Goal: Task Accomplishment & Management: Manage account settings

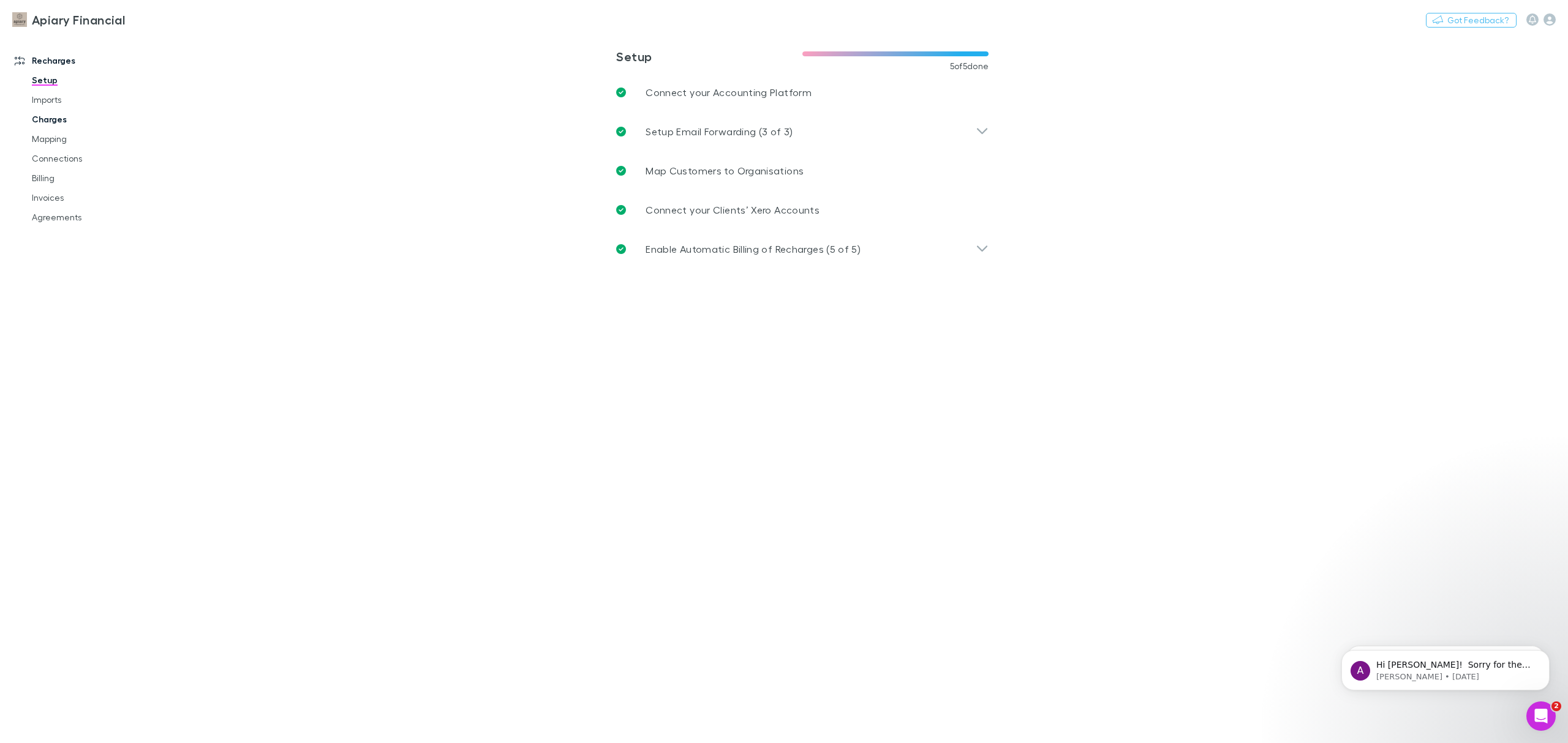
click at [59, 123] on link "Charges" at bounding box center [97, 119] width 155 height 20
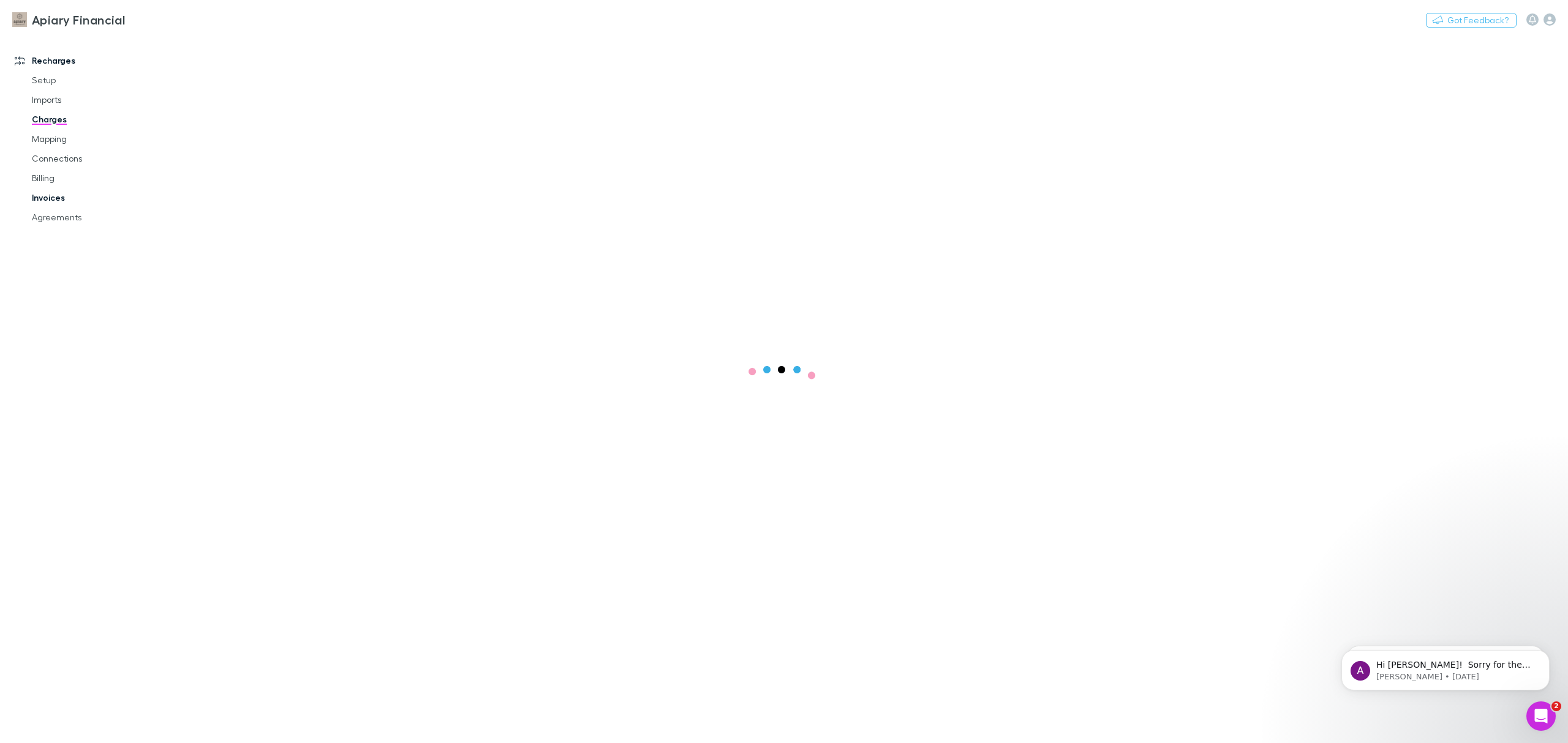
click at [47, 181] on link "Billing" at bounding box center [97, 179] width 155 height 20
click at [47, 194] on link "Invoices" at bounding box center [97, 198] width 155 height 20
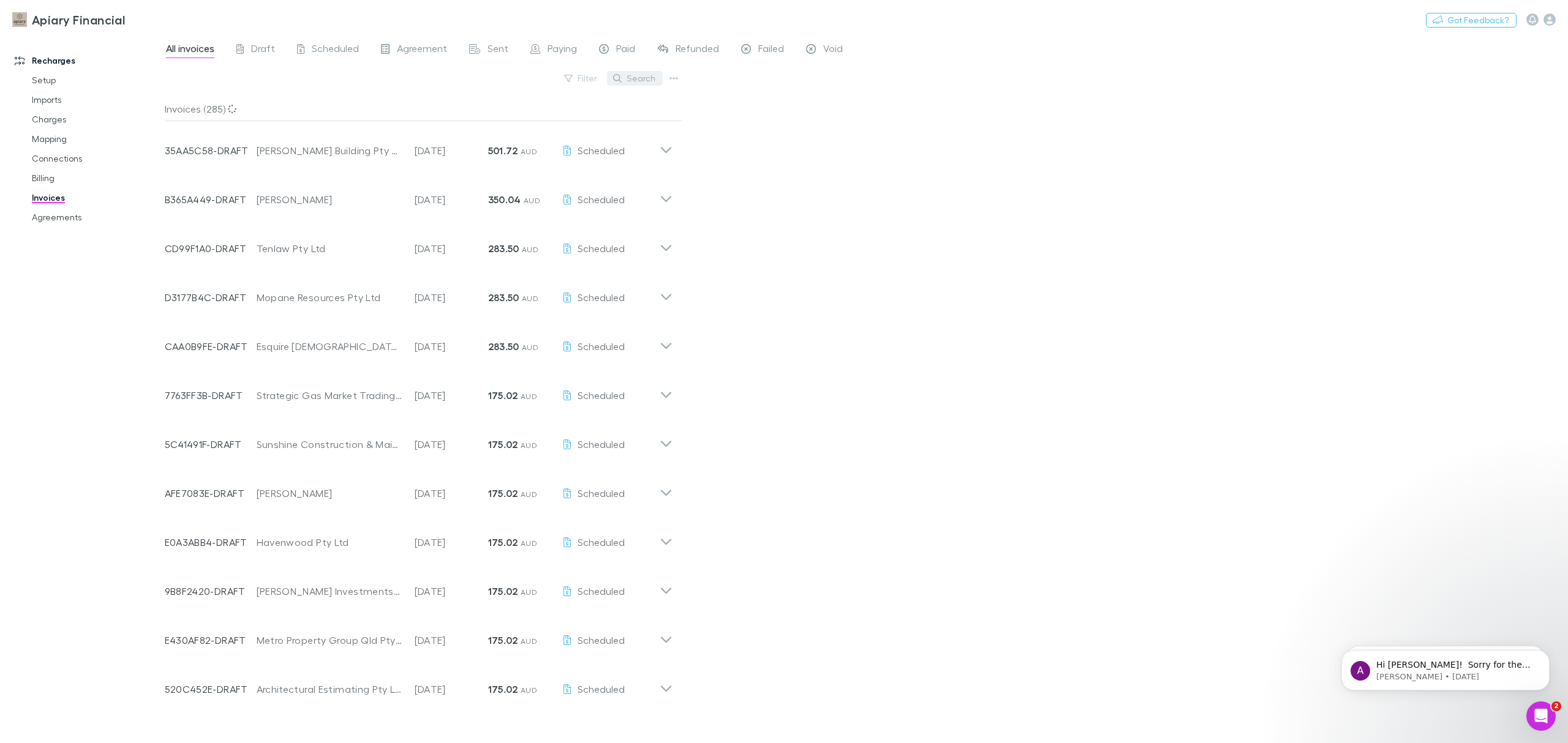
click at [633, 78] on button "Search" at bounding box center [635, 78] width 56 height 15
type input "****"
click at [633, 78] on input "****" at bounding box center [614, 78] width 61 height 17
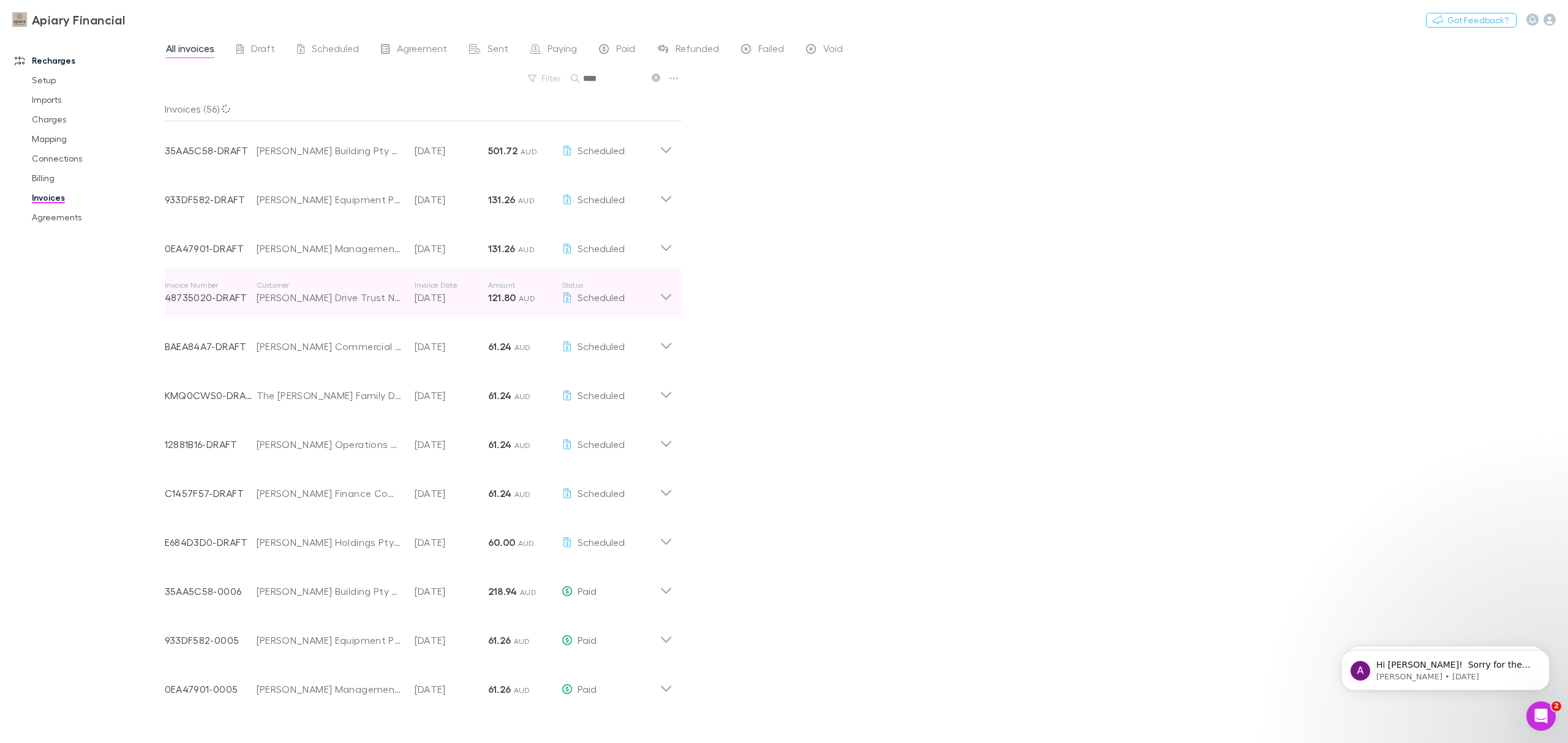
scroll to position [327, 0]
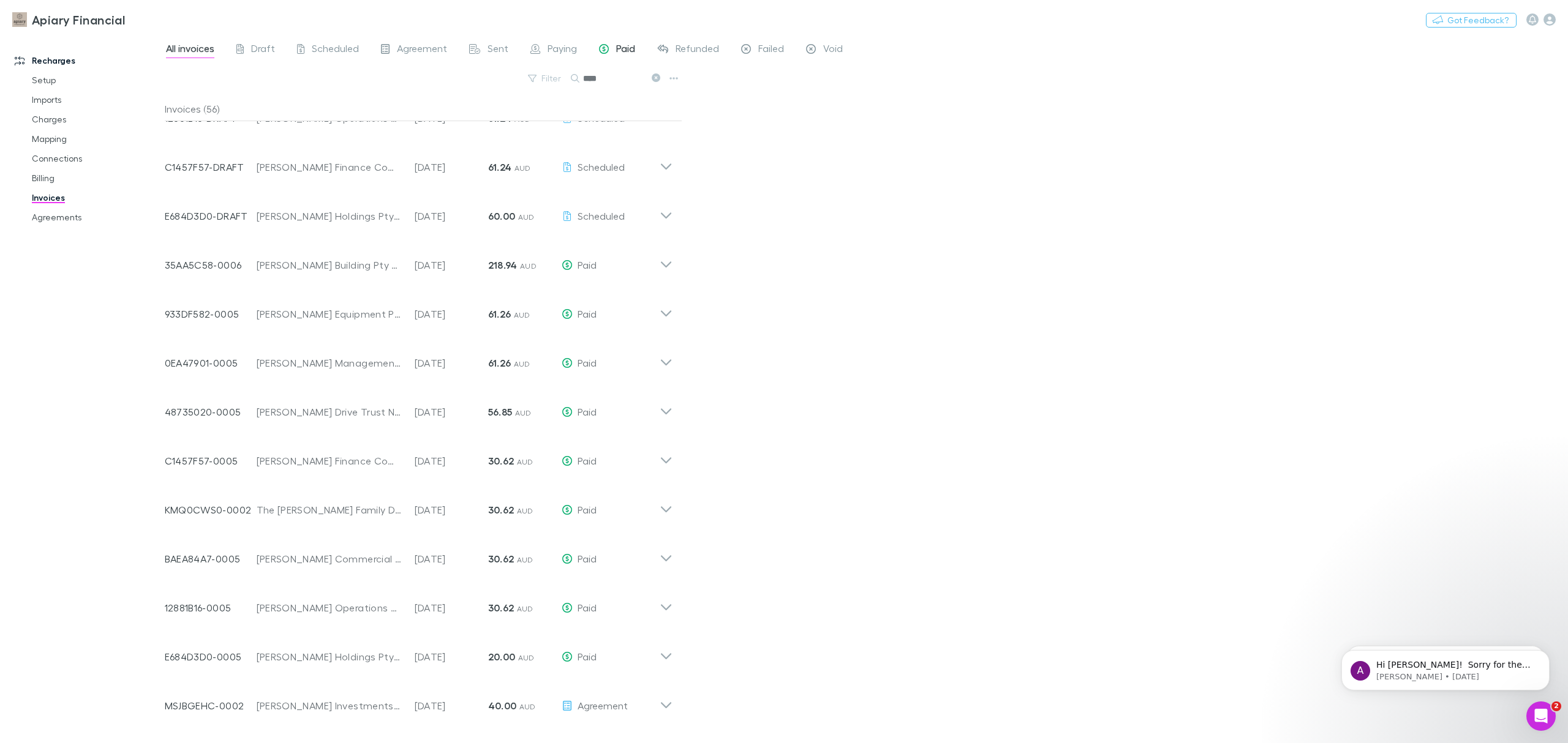
click at [621, 49] on span "Paid" at bounding box center [626, 50] width 19 height 16
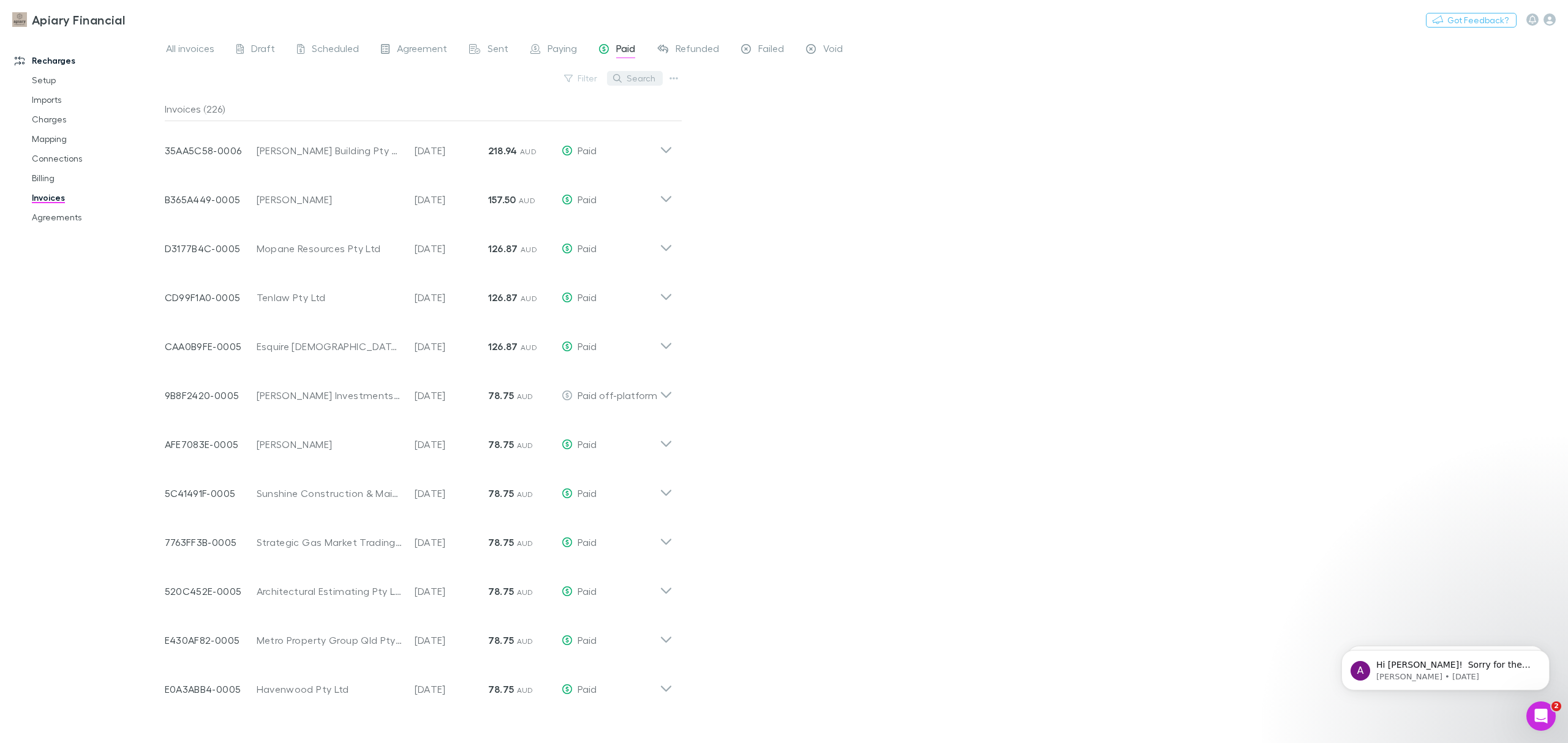
click at [633, 81] on button "Search" at bounding box center [635, 78] width 56 height 15
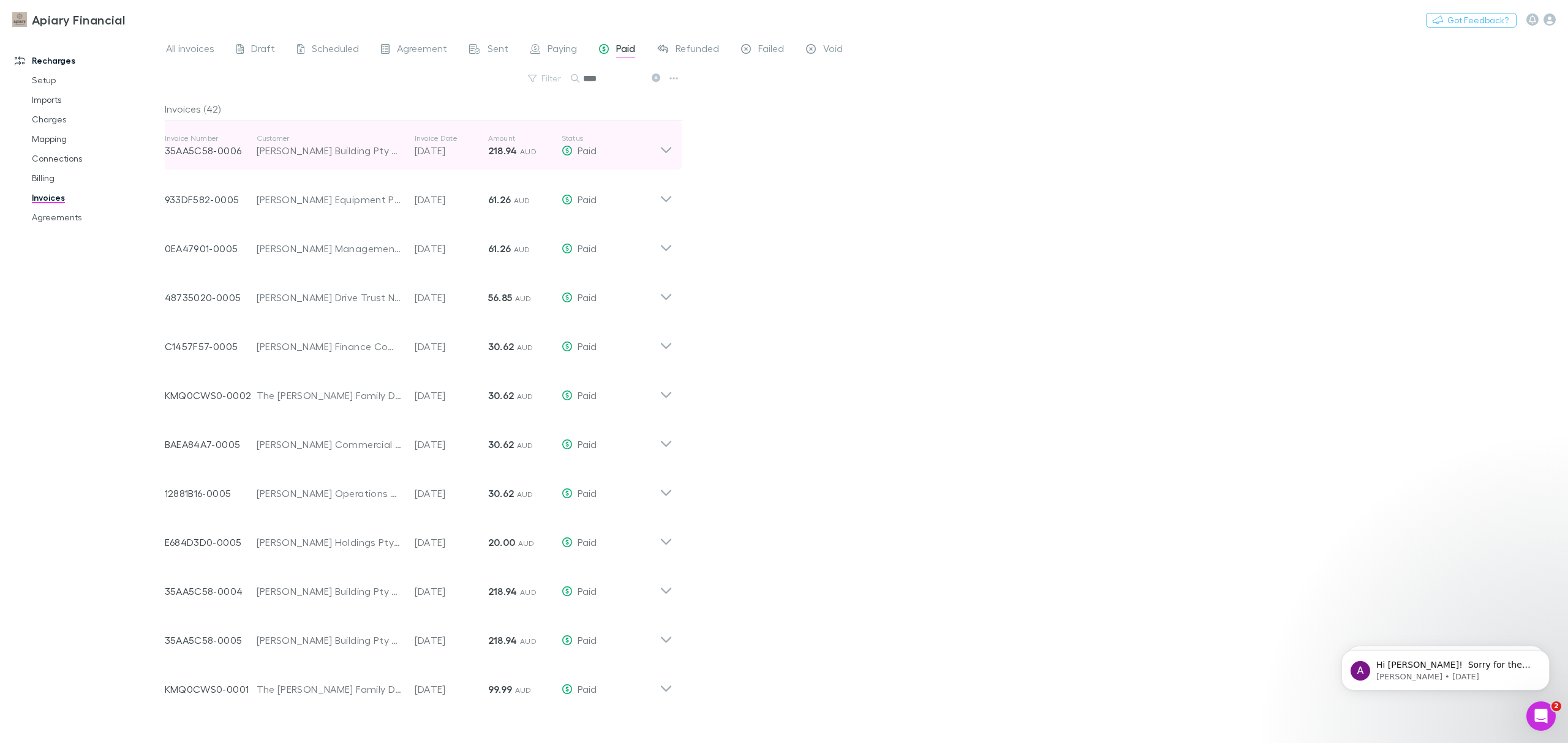
click at [660, 150] on icon at bounding box center [666, 145] width 13 height 25
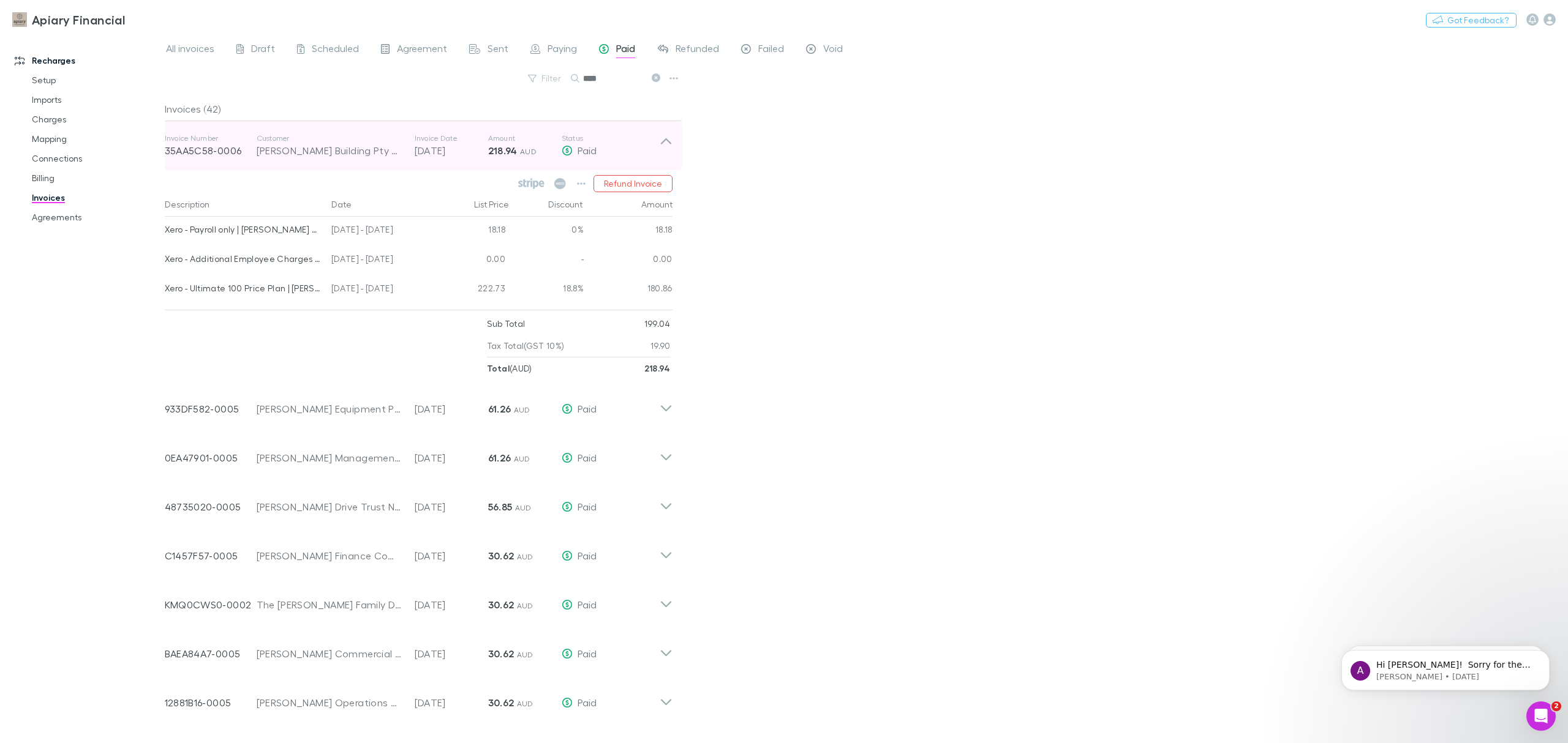
click at [660, 150] on icon at bounding box center [666, 145] width 13 height 25
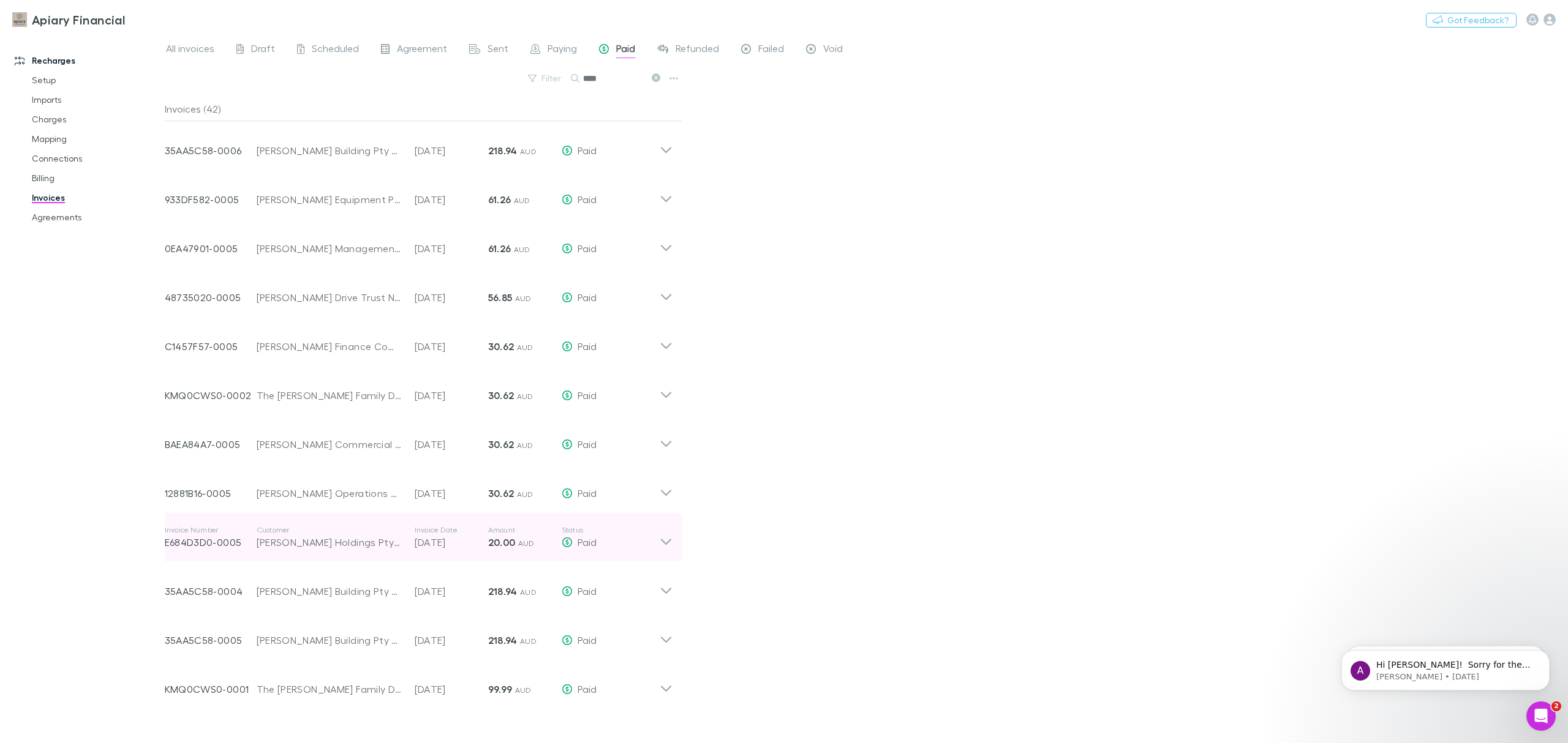
click at [660, 539] on icon at bounding box center [666, 538] width 13 height 25
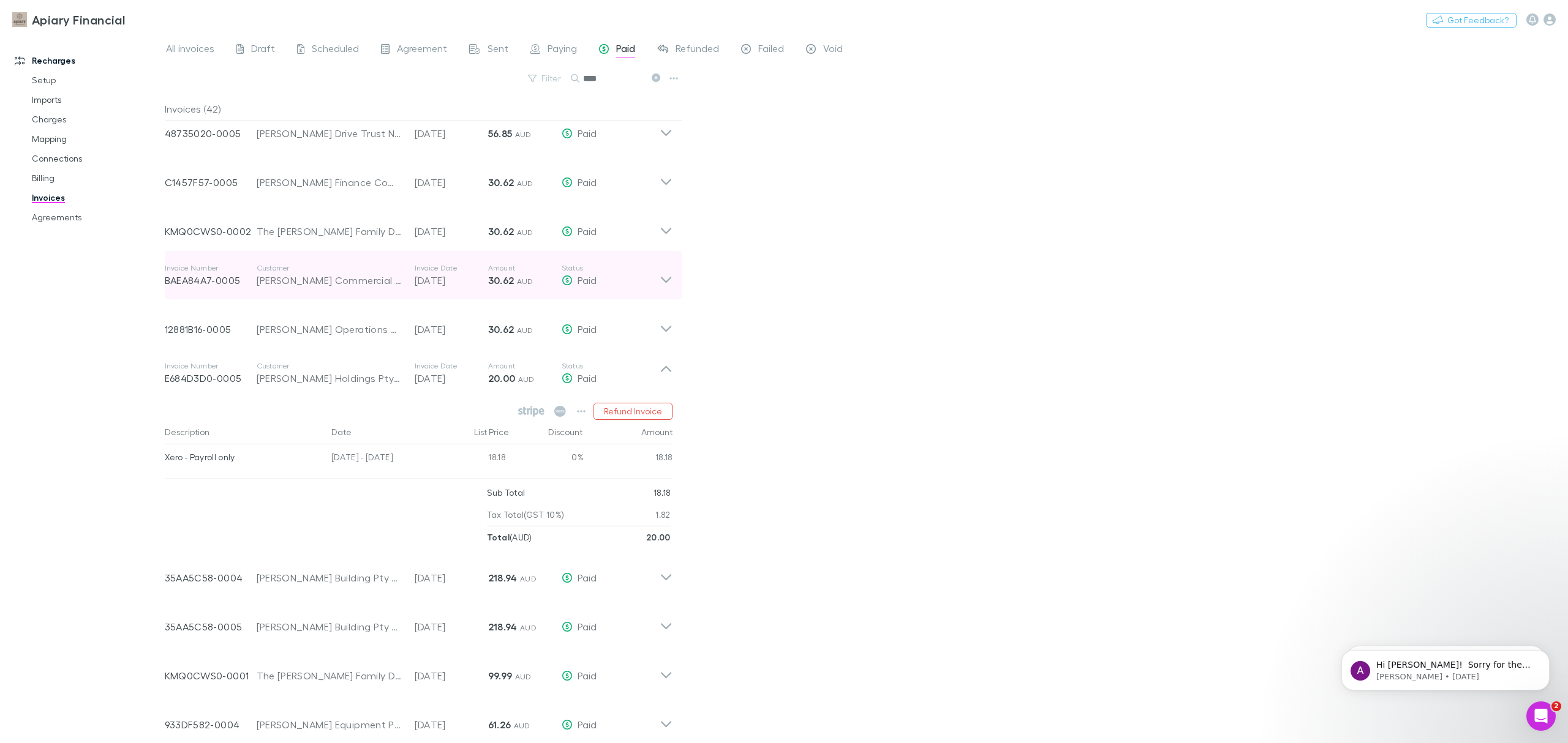
scroll to position [163, 0]
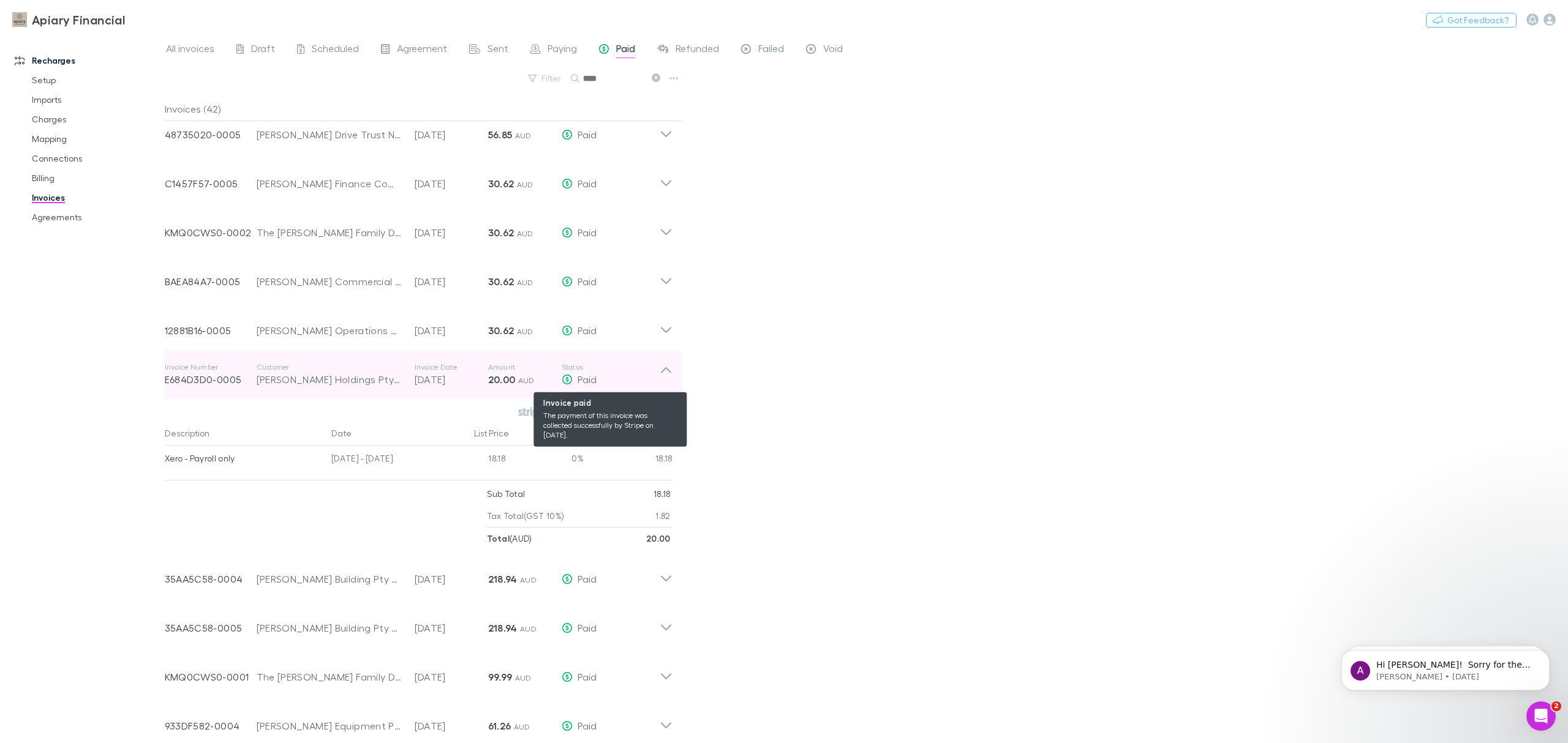
click at [586, 375] on span "Paid" at bounding box center [587, 379] width 19 height 11
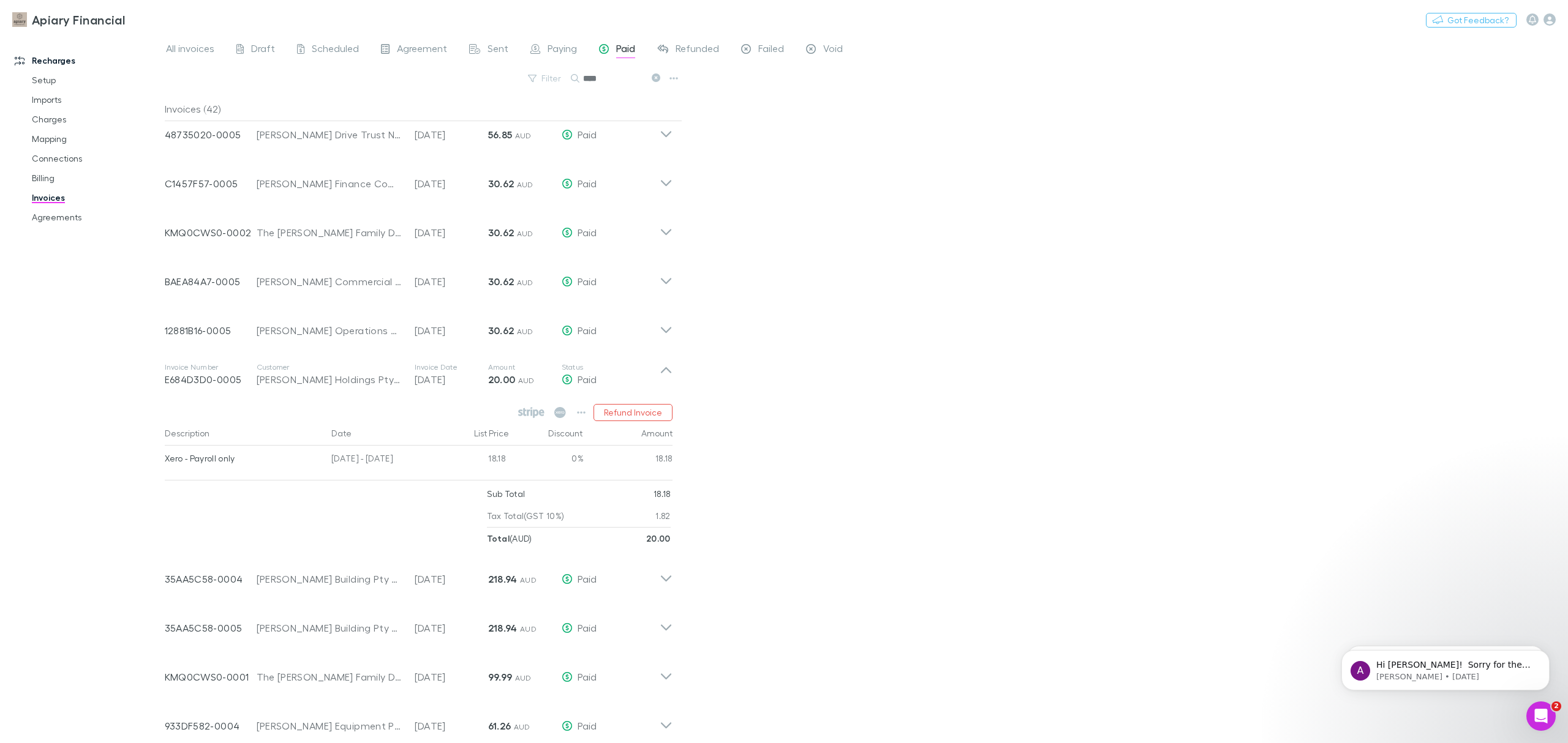
click at [926, 397] on div "All invoices Draft Scheduled Agreement Sent Paying Paid Refunded Failed Void Fi…" at bounding box center [866, 389] width 1404 height 709
click at [468, 366] on p "Invoice Date" at bounding box center [451, 368] width 73 height 10
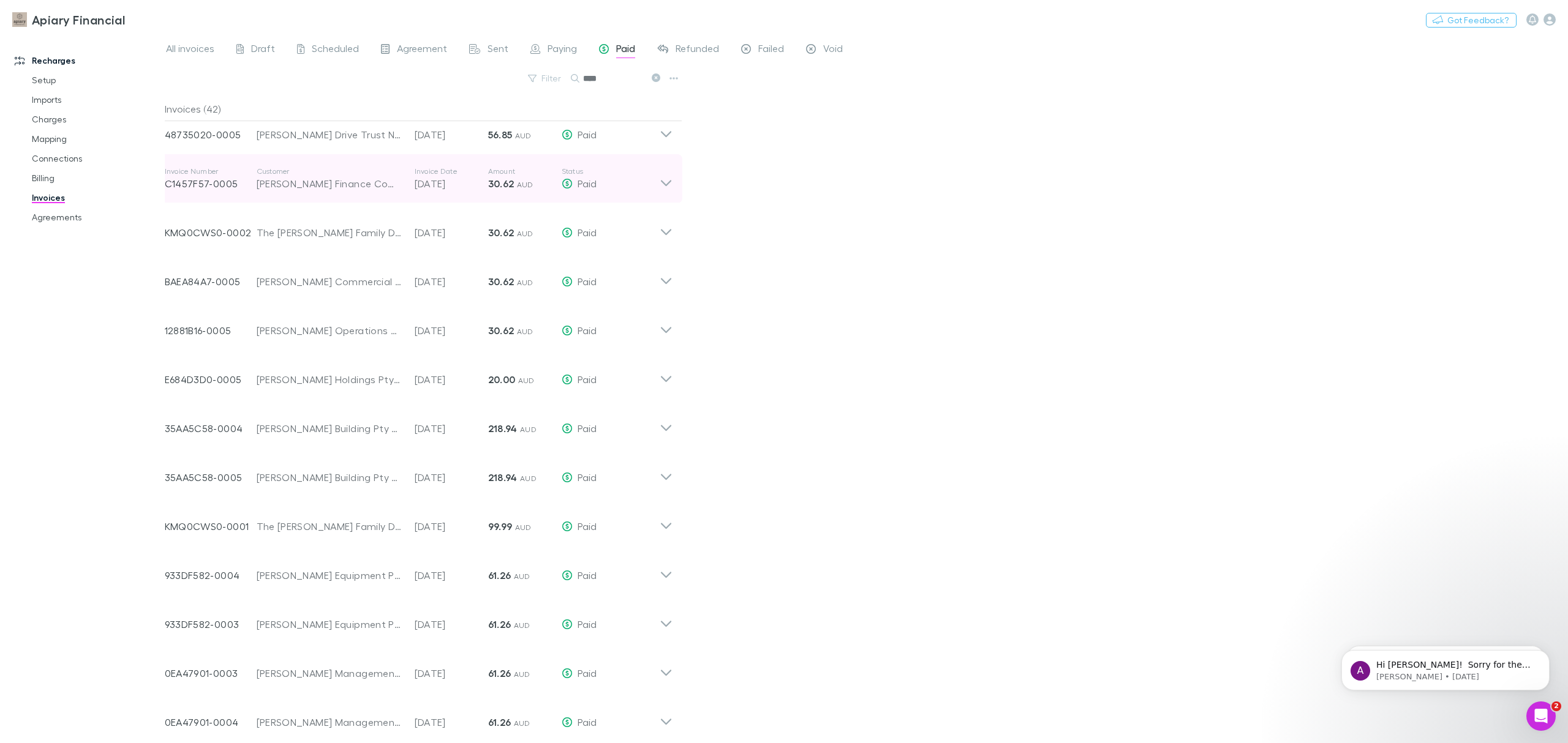
scroll to position [0, 0]
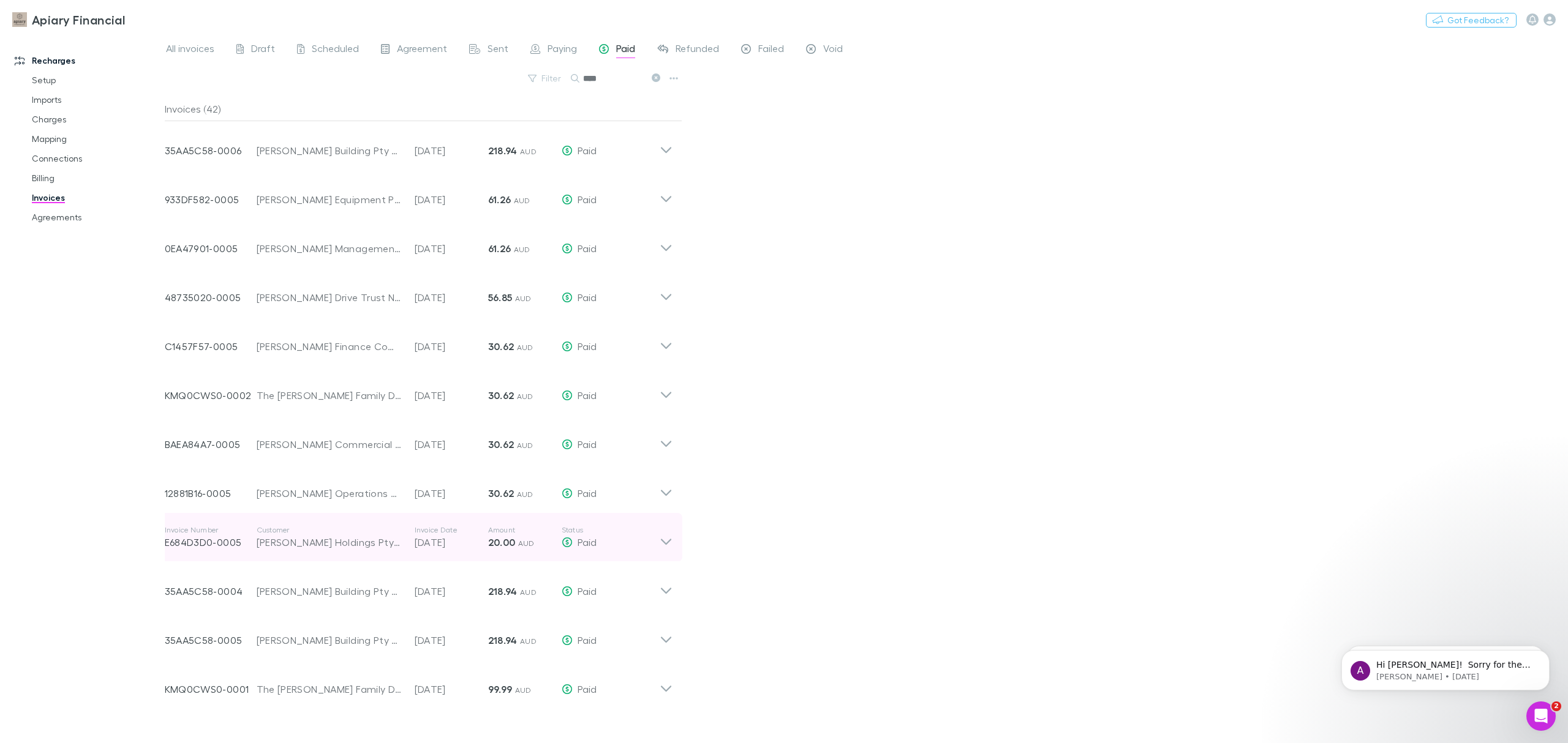
click at [351, 542] on div "[PERSON_NAME] Holdings Pty Ltd" at bounding box center [330, 542] width 146 height 15
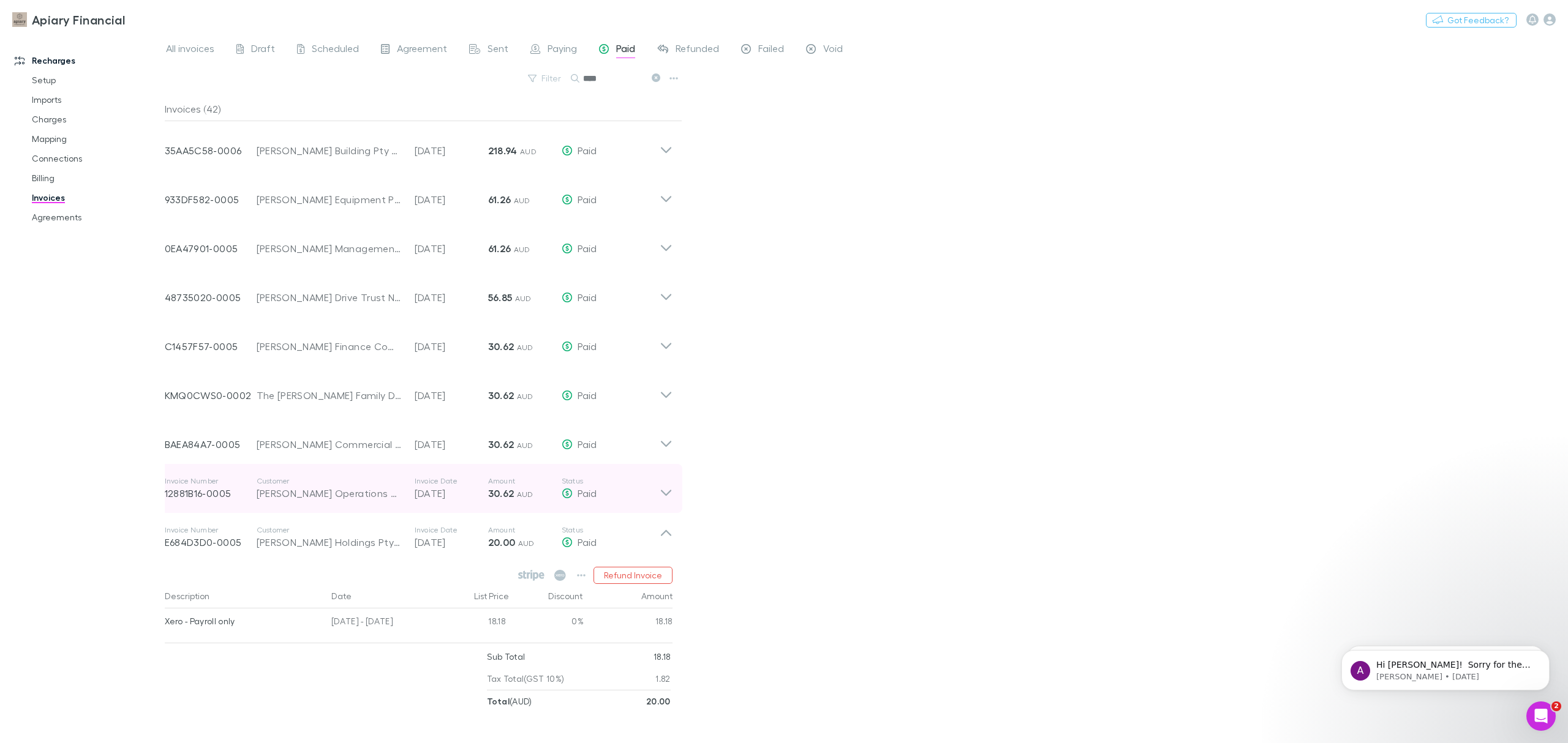
click at [361, 500] on div "[PERSON_NAME] Operations Pty Ltd" at bounding box center [330, 493] width 146 height 15
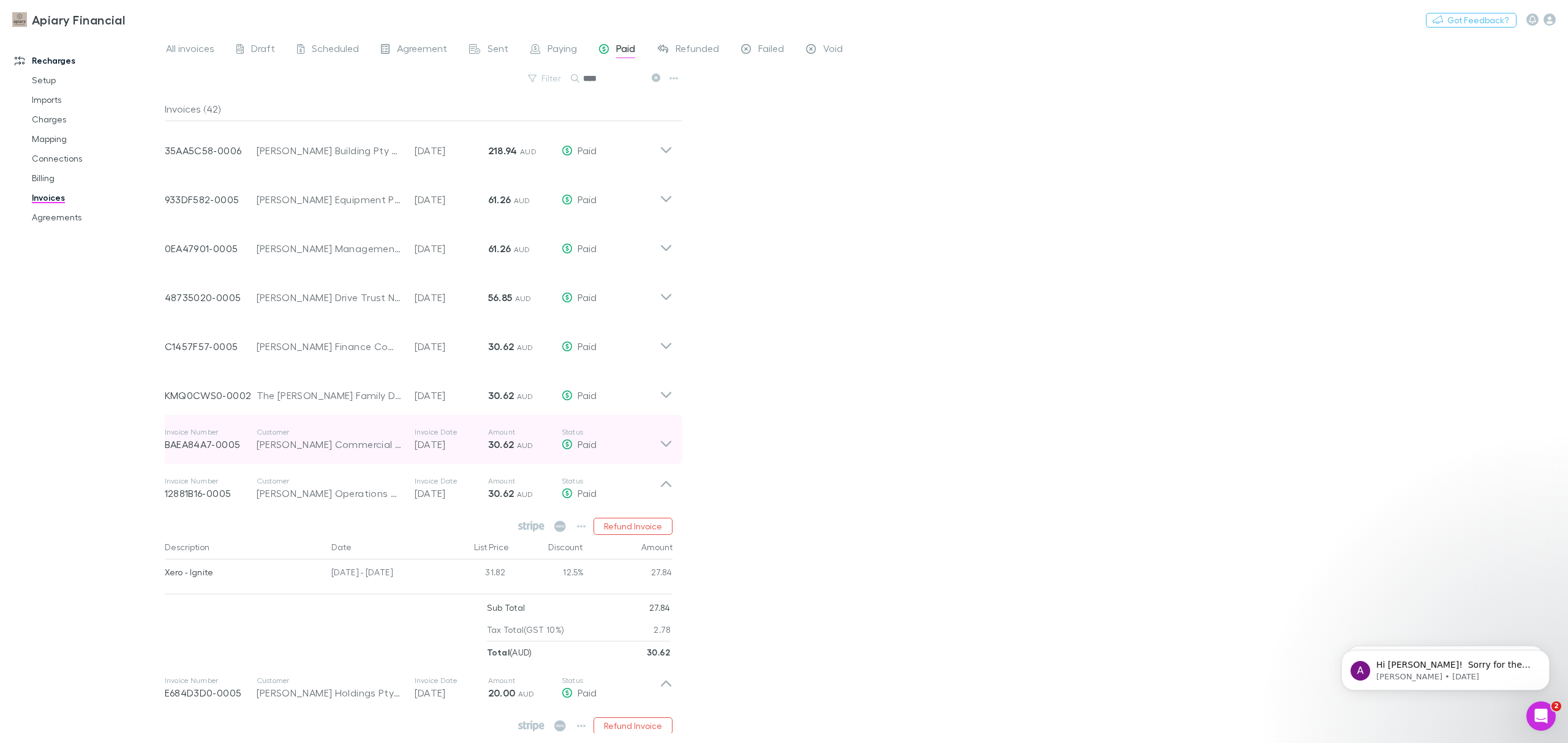
drag, startPoint x: 349, startPoint y: 456, endPoint x: 349, endPoint y: 449, distance: 7.0
click at [349, 456] on div "Invoice Number BAEA84A7-0005 Customer [PERSON_NAME] Commercial Pty Ltd Invoice …" at bounding box center [412, 440] width 495 height 44
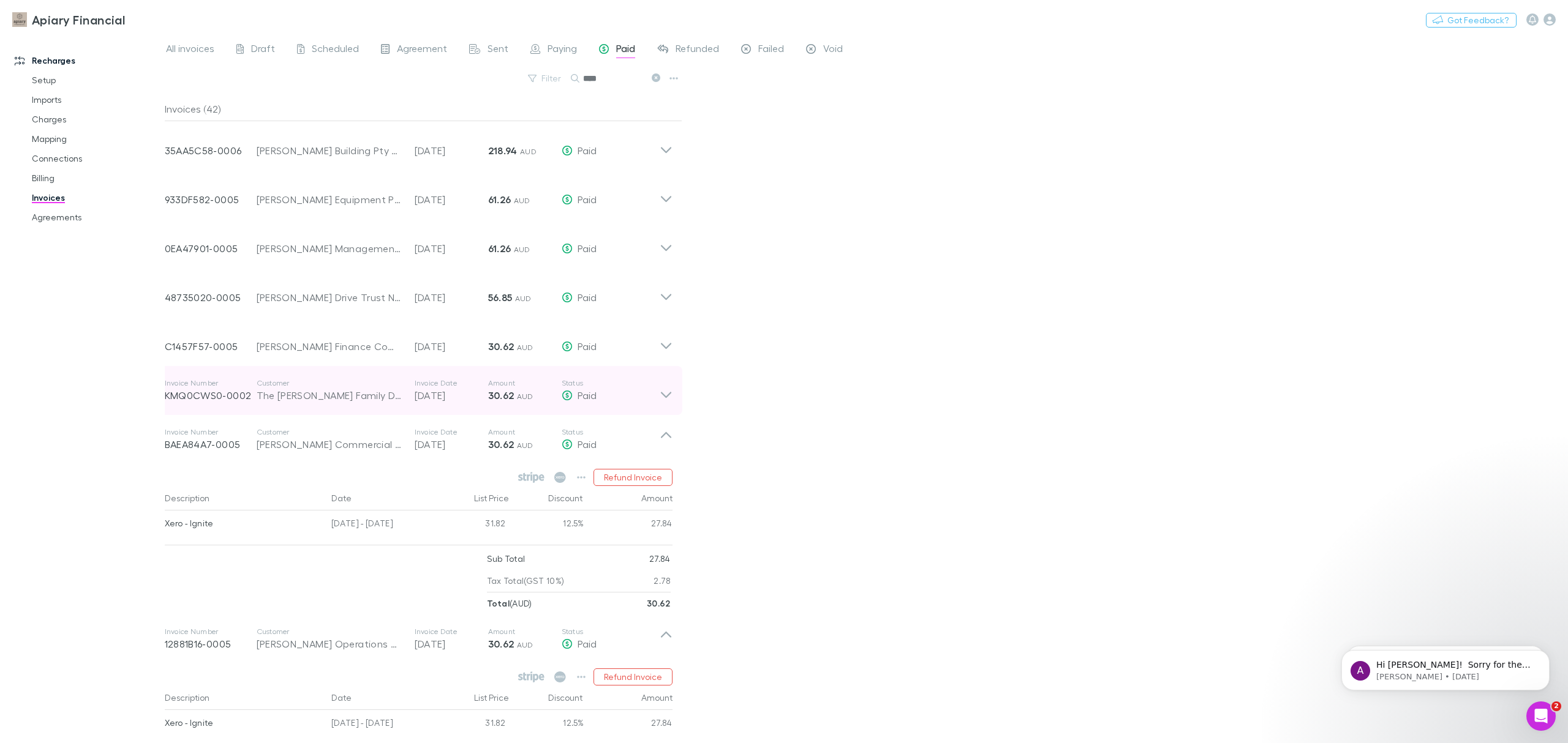
click at [405, 393] on div "Customer The [PERSON_NAME] Family Discretionary Trust" at bounding box center [336, 390] width 158 height 25
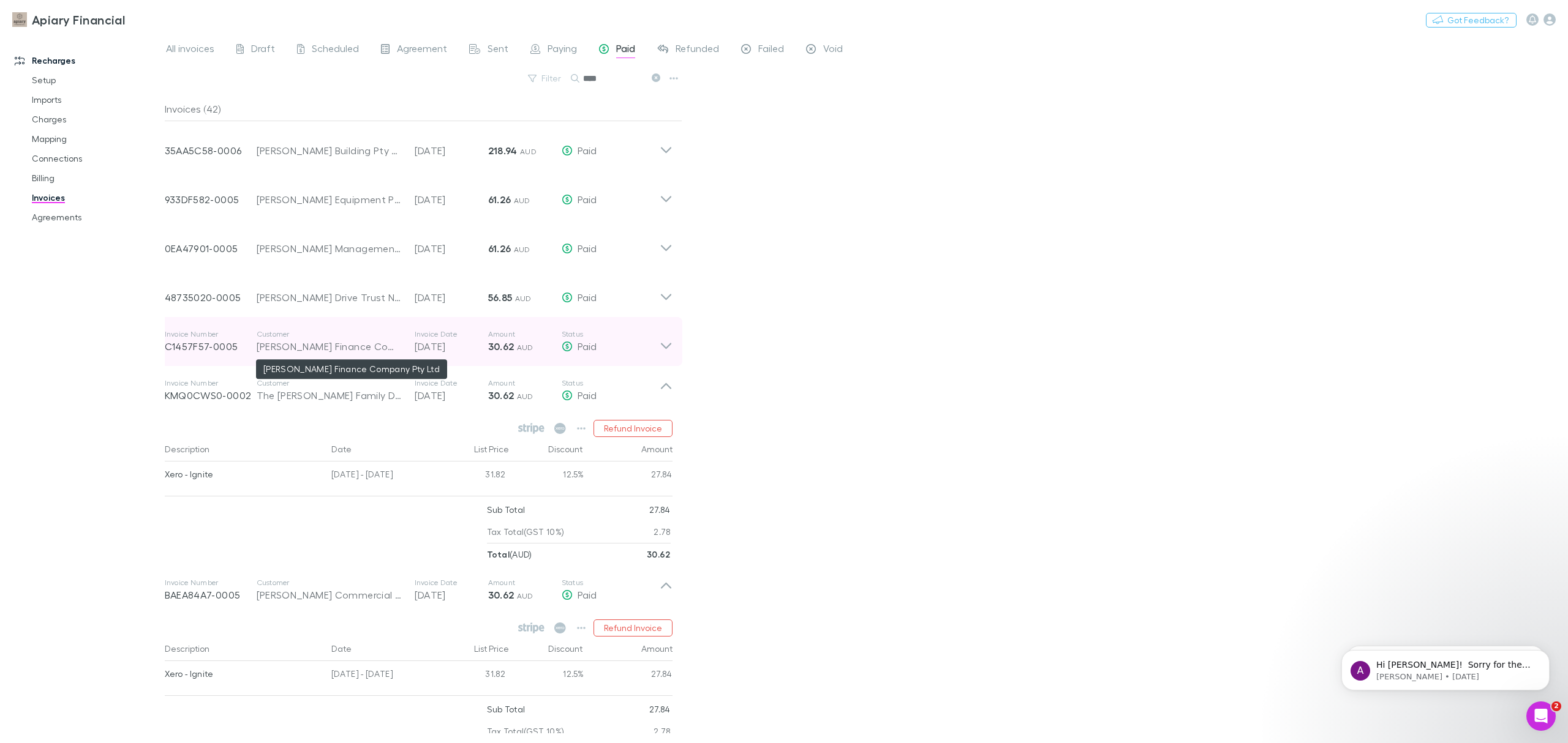
drag, startPoint x: 333, startPoint y: 345, endPoint x: 581, endPoint y: 339, distance: 248.1
click at [333, 345] on div "[PERSON_NAME] Finance Company Pty Ltd" at bounding box center [330, 346] width 146 height 15
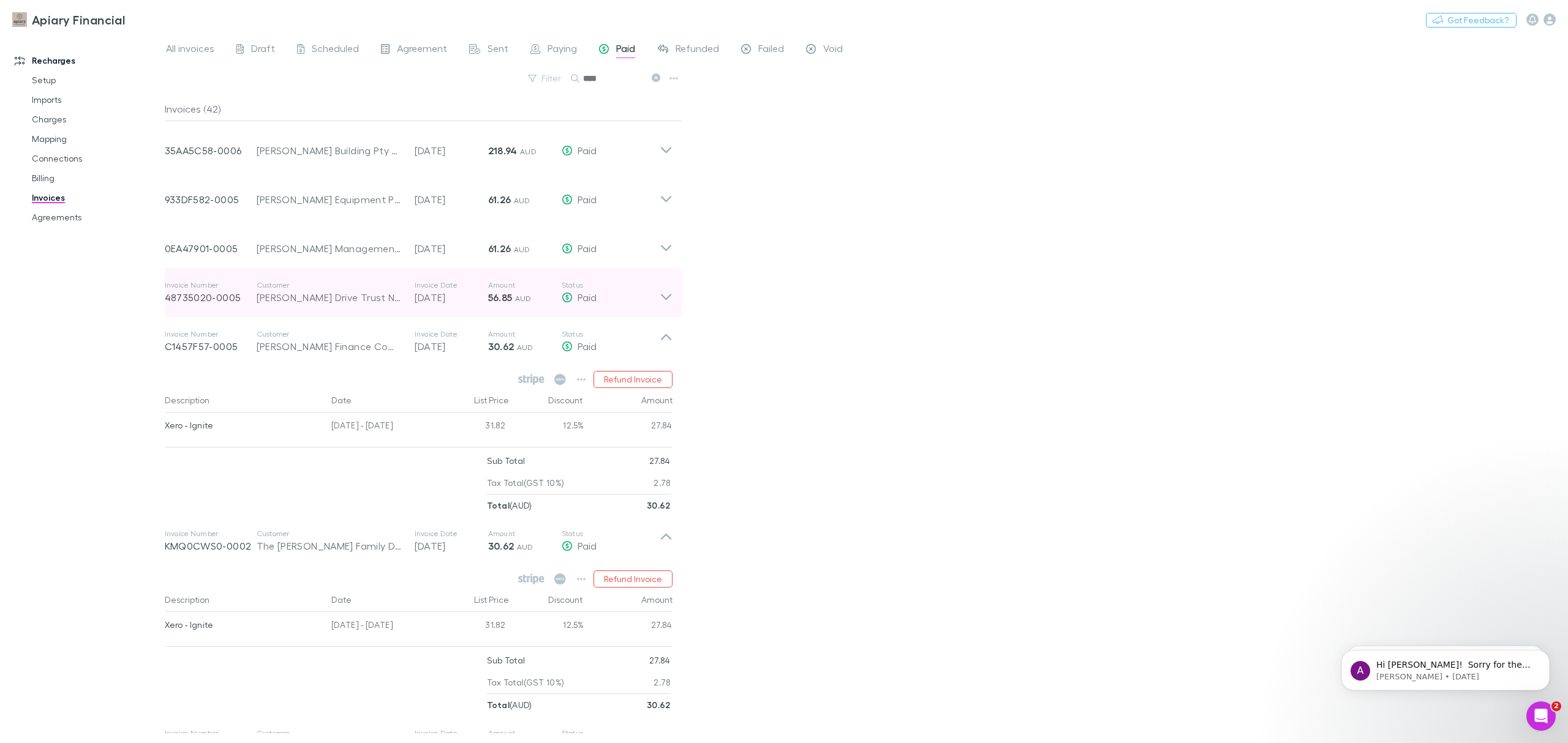
click at [324, 301] on div "[PERSON_NAME] Drive Trust No 1" at bounding box center [330, 297] width 146 height 15
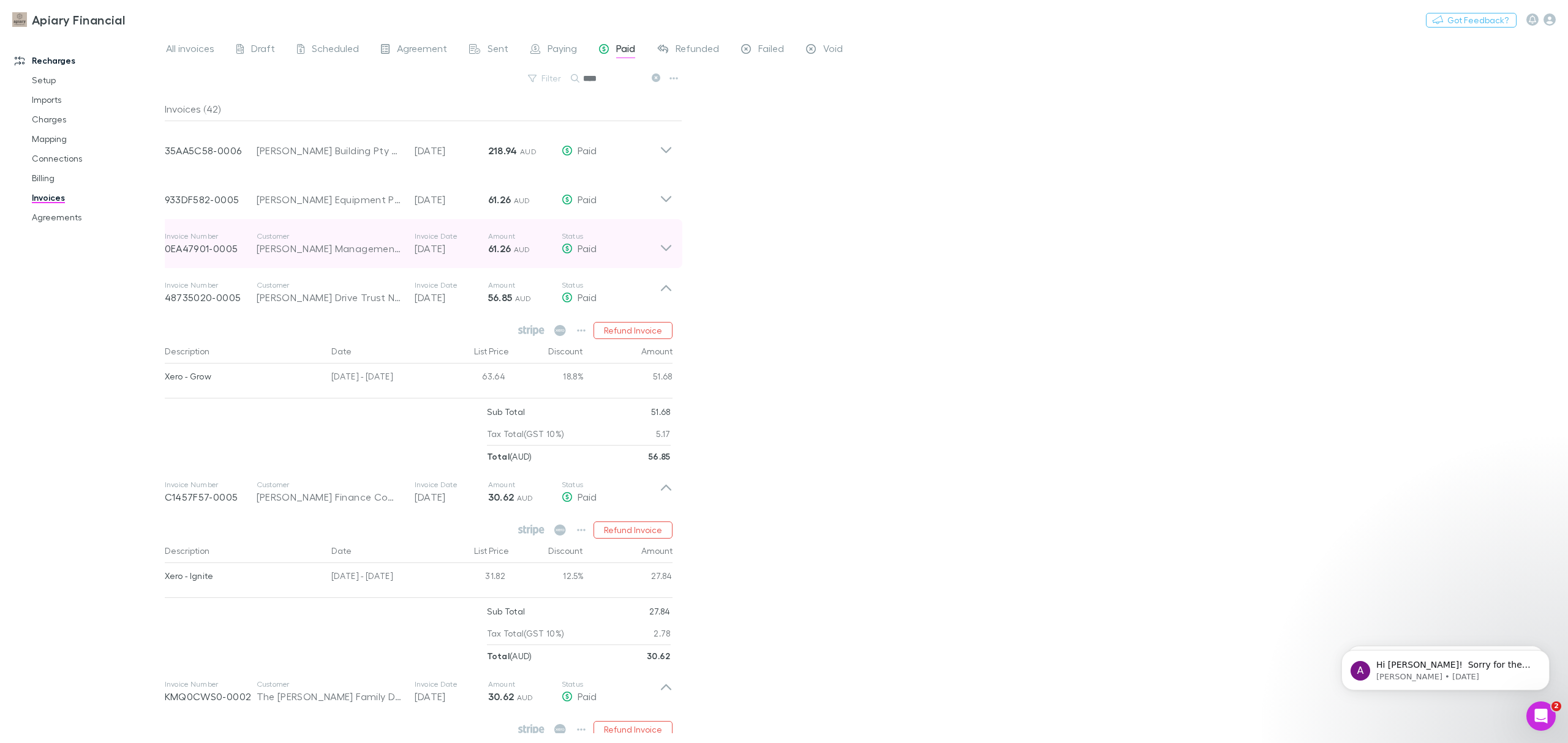
drag, startPoint x: 395, startPoint y: 243, endPoint x: 408, endPoint y: 238, distance: 13.9
click at [396, 243] on div "[PERSON_NAME] Management Pty Ltd" at bounding box center [330, 248] width 146 height 15
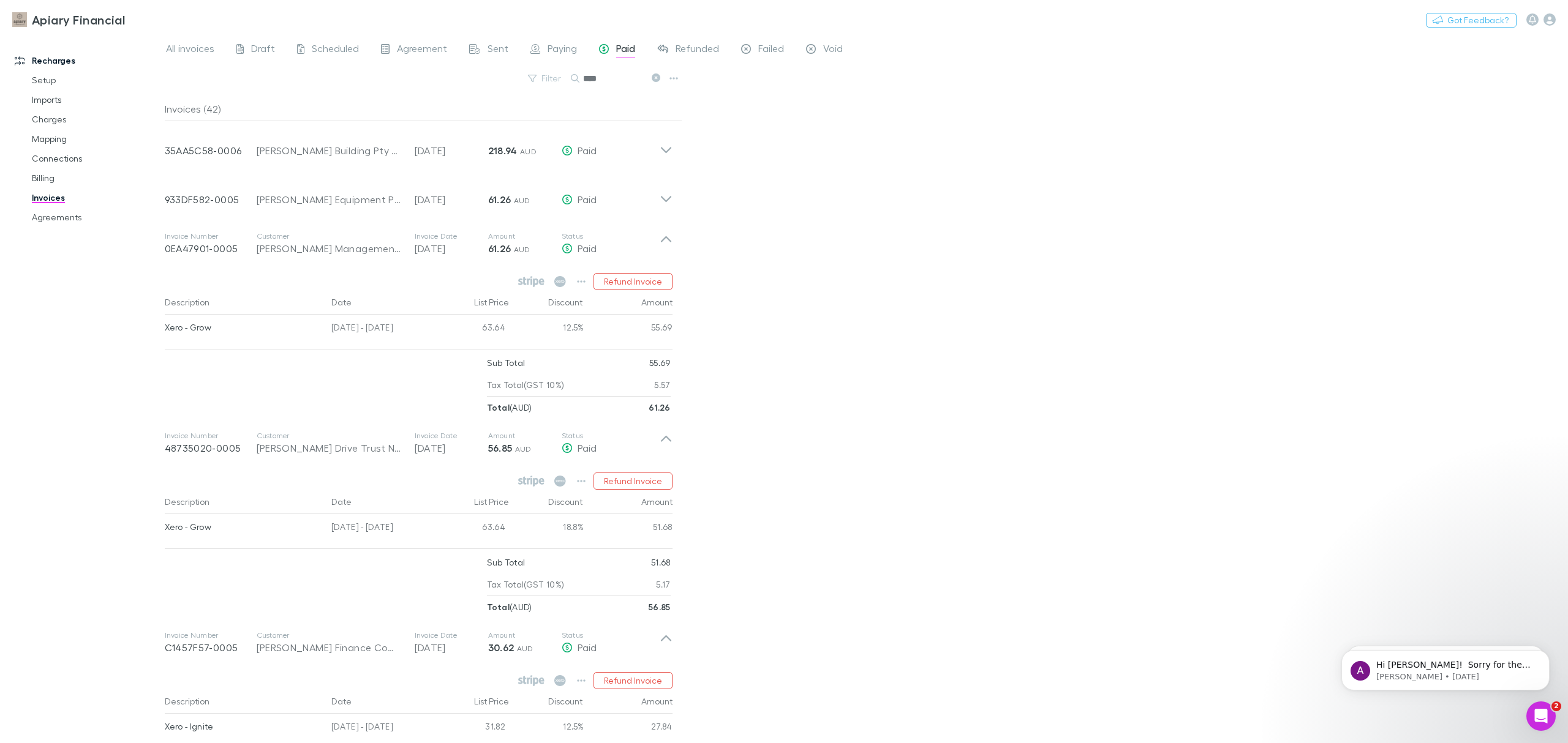
drag, startPoint x: 525, startPoint y: 188, endPoint x: 736, endPoint y: 185, distance: 211.0
click at [525, 188] on p "Amount" at bounding box center [525, 188] width 73 height 10
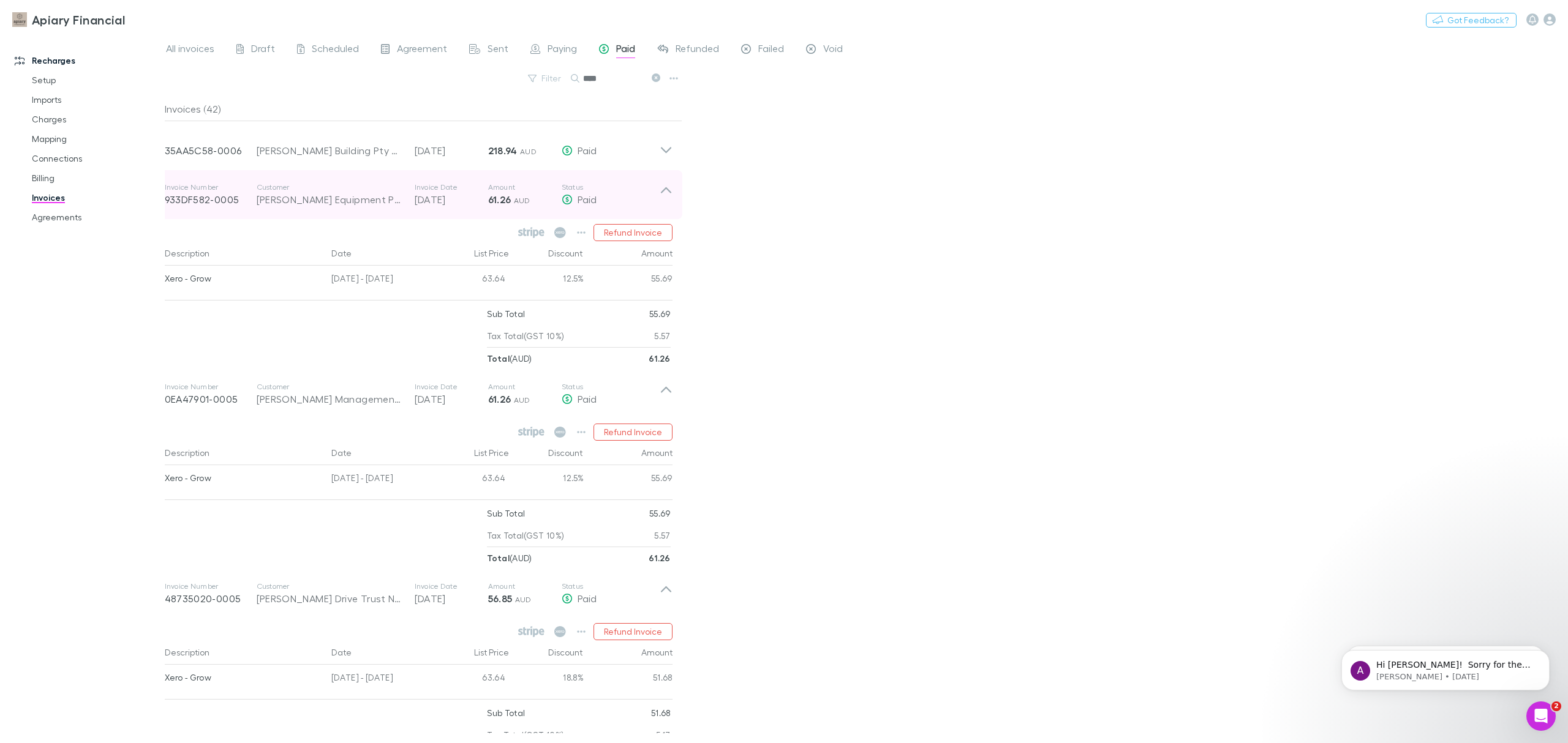
drag, startPoint x: 490, startPoint y: 206, endPoint x: 472, endPoint y: 188, distance: 25.5
click at [490, 206] on p "61.26 AUD" at bounding box center [525, 199] width 73 height 15
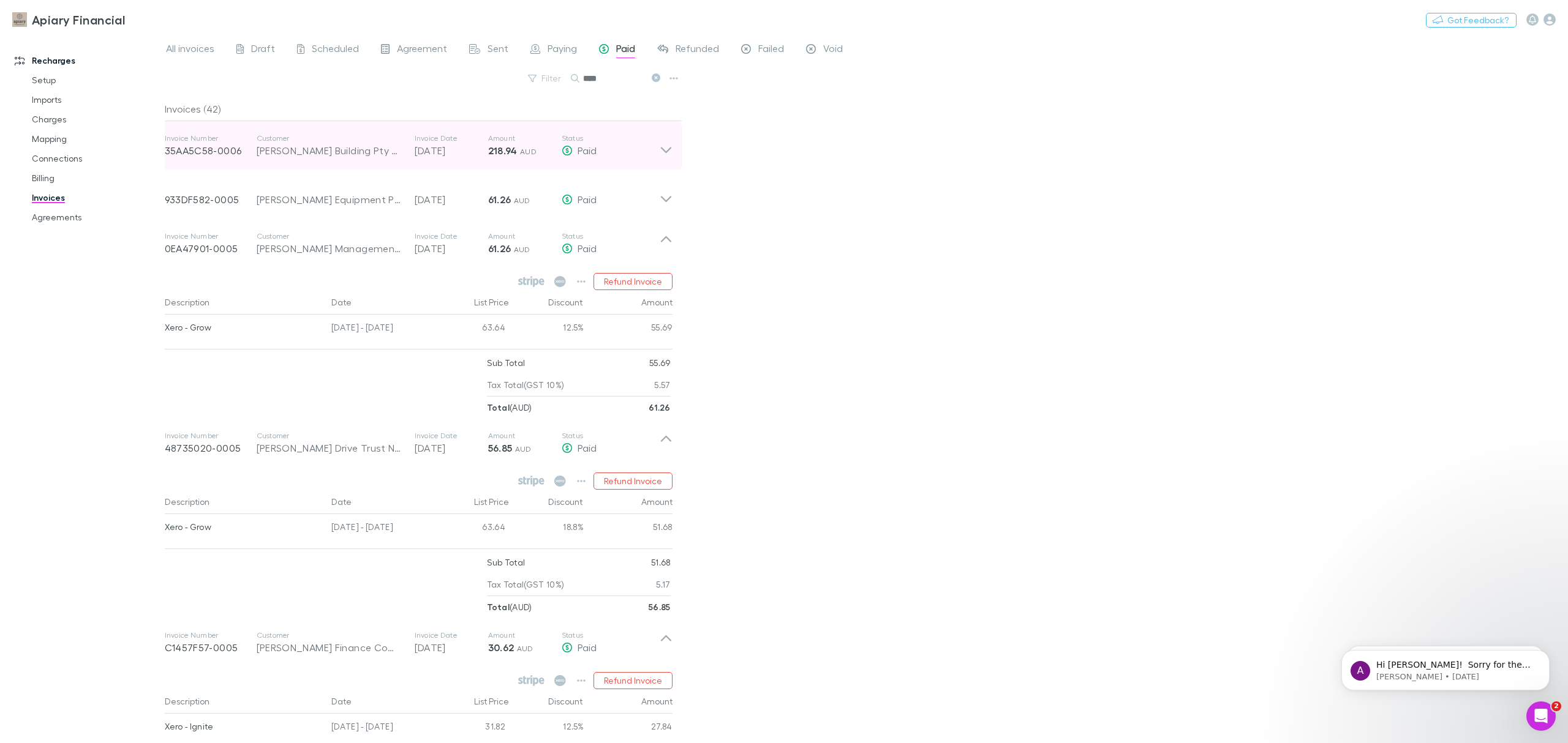
click at [453, 155] on p "[DATE]" at bounding box center [451, 150] width 73 height 15
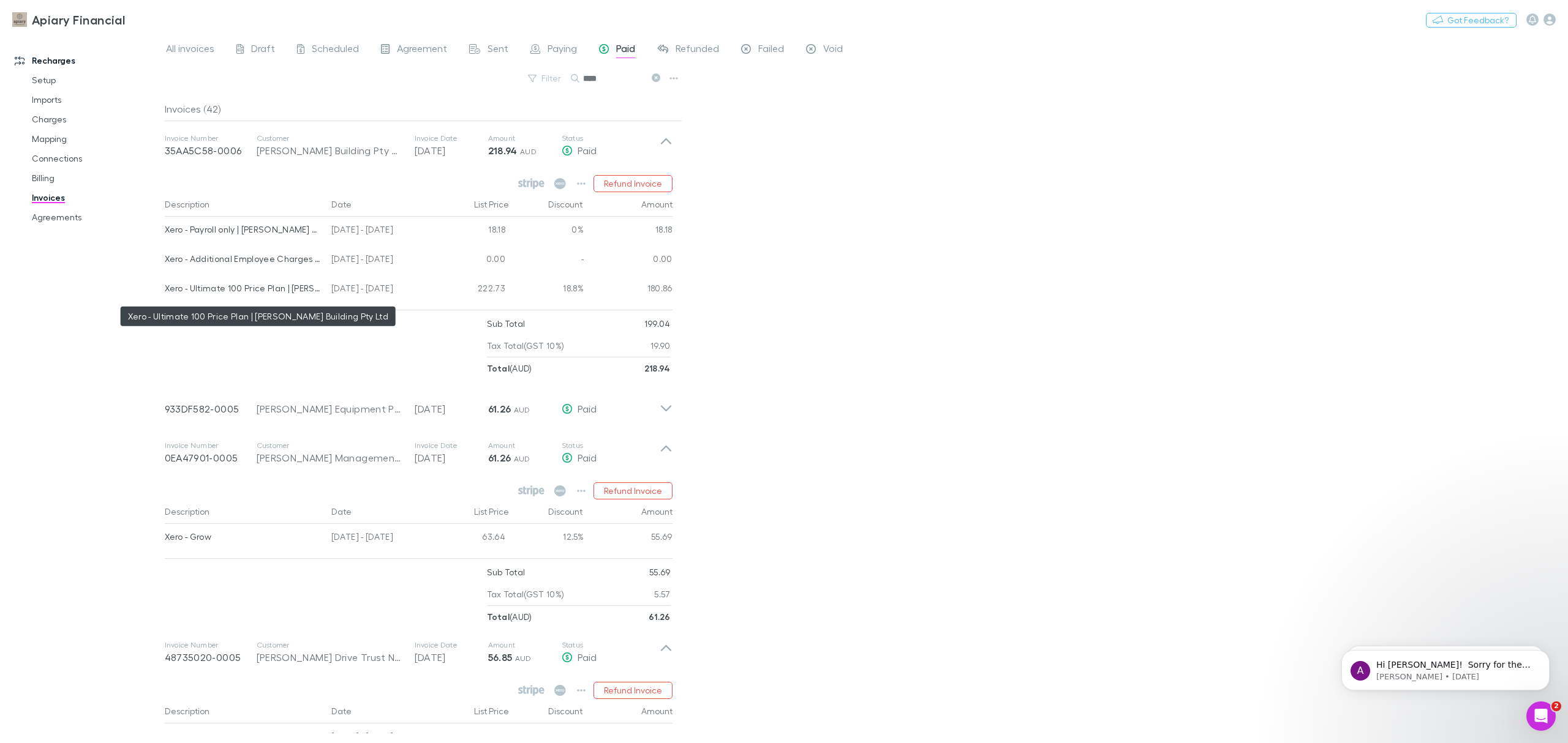
click at [271, 288] on div "Xero - Ultimate 100 Price Plan | [PERSON_NAME] Building Pty Ltd" at bounding box center [243, 288] width 157 height 25
drag, startPoint x: 614, startPoint y: 81, endPoint x: 522, endPoint y: 71, distance: 92.5
click at [522, 71] on div "Filter Search ****" at bounding box center [423, 83] width 517 height 27
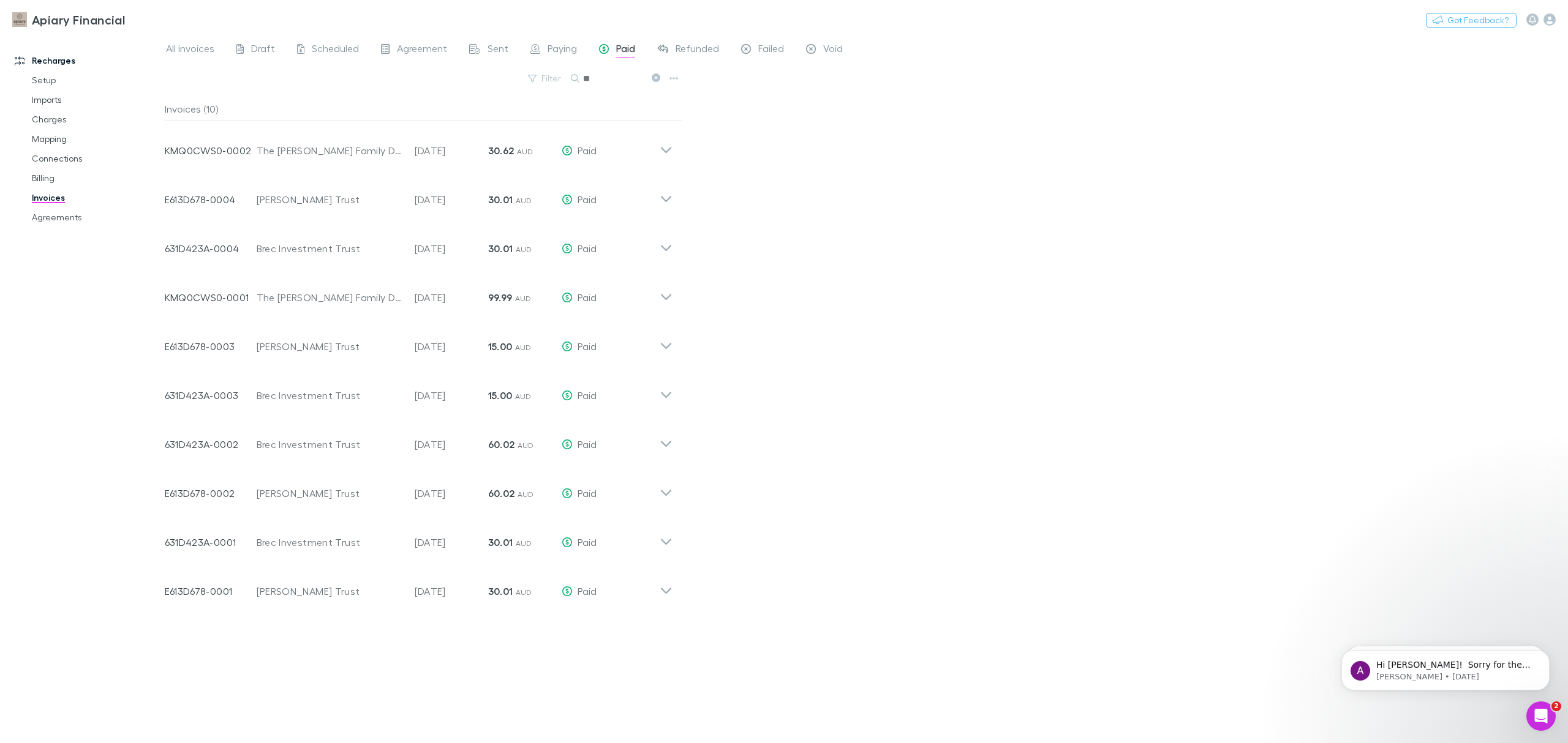
type input "*"
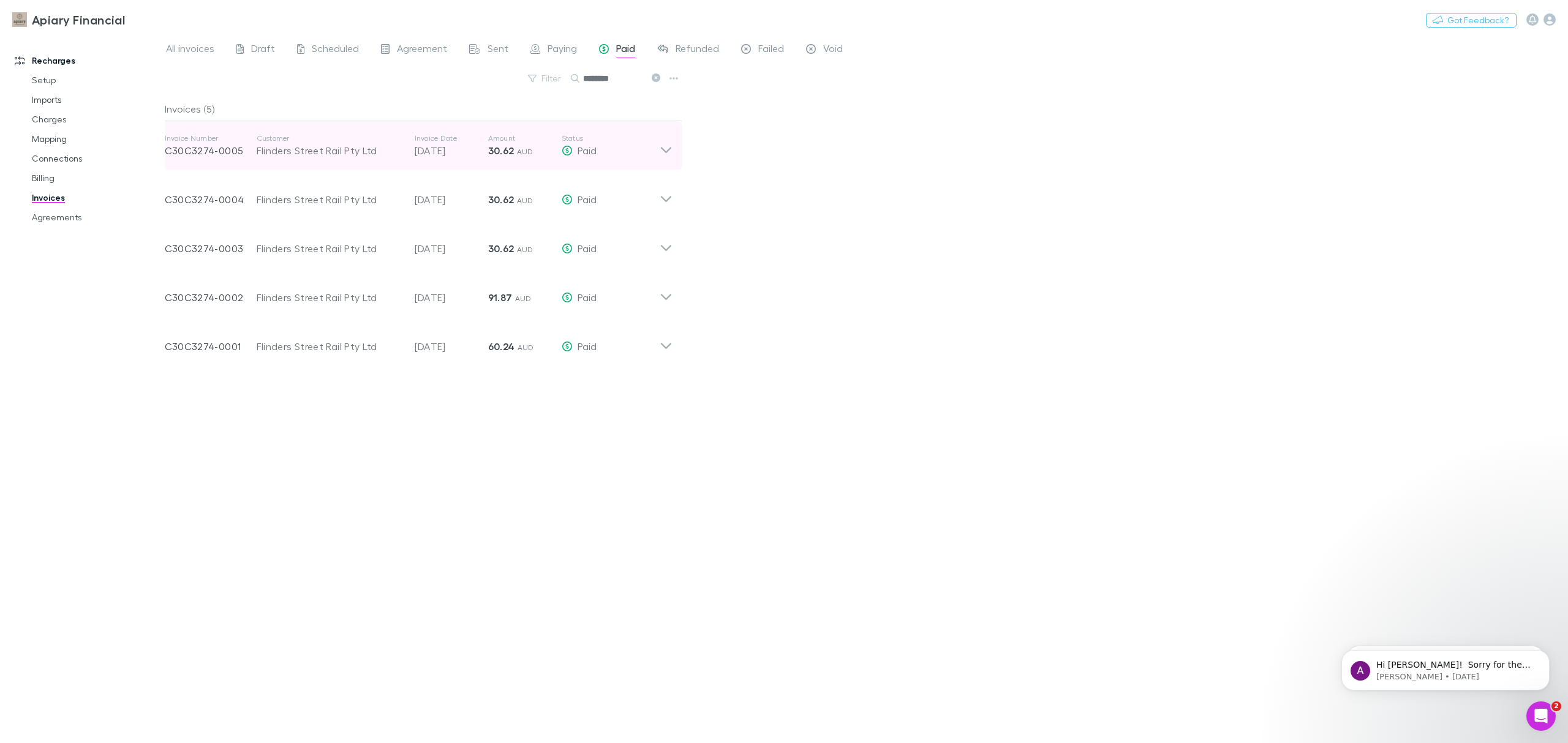
click at [461, 147] on p "[DATE]" at bounding box center [451, 150] width 73 height 15
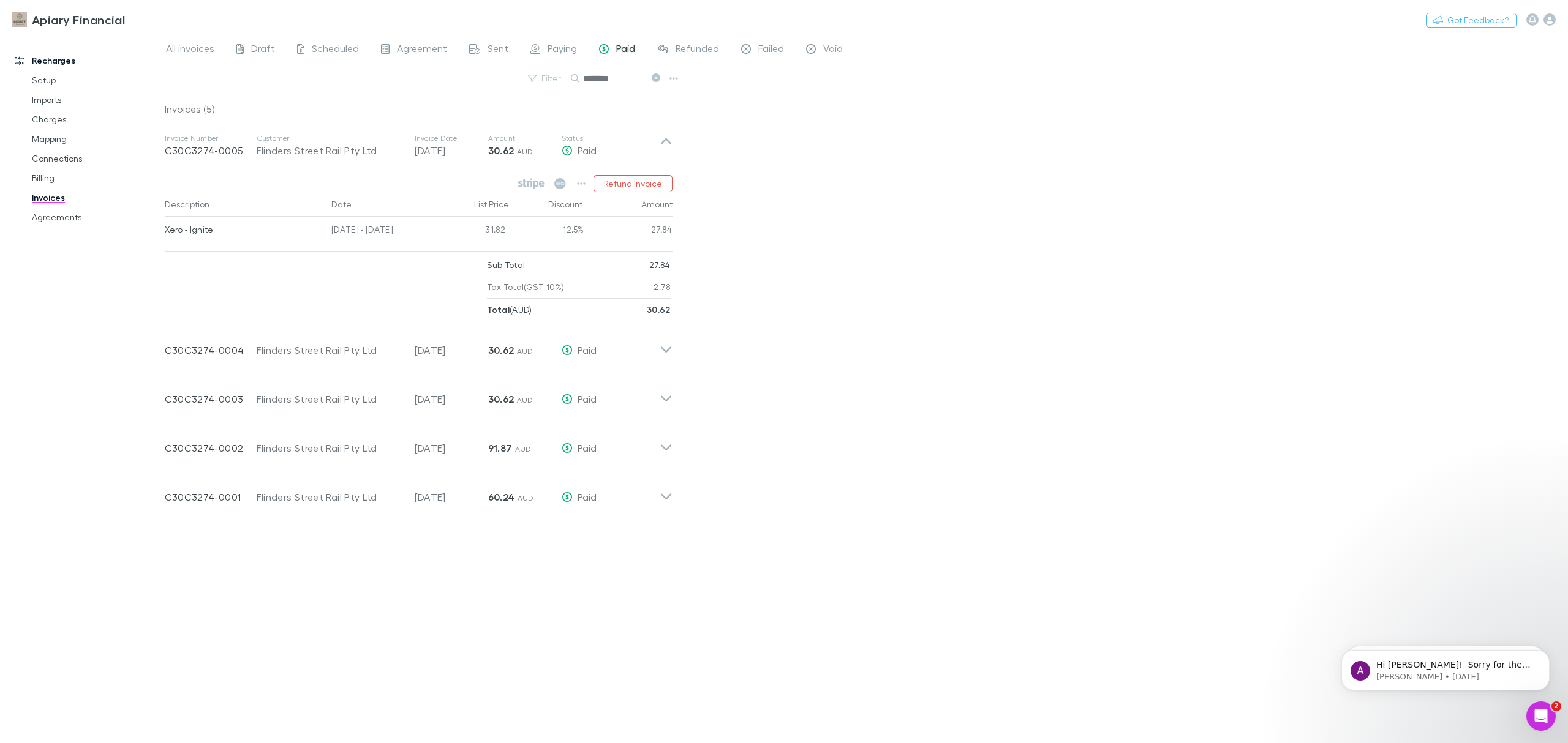
drag, startPoint x: 615, startPoint y: 81, endPoint x: 562, endPoint y: 61, distance: 56.6
click at [562, 61] on div "All invoices Draft Scheduled Agreement Sent Paying Paid Refunded Failed Void Fi…" at bounding box center [866, 389] width 1404 height 709
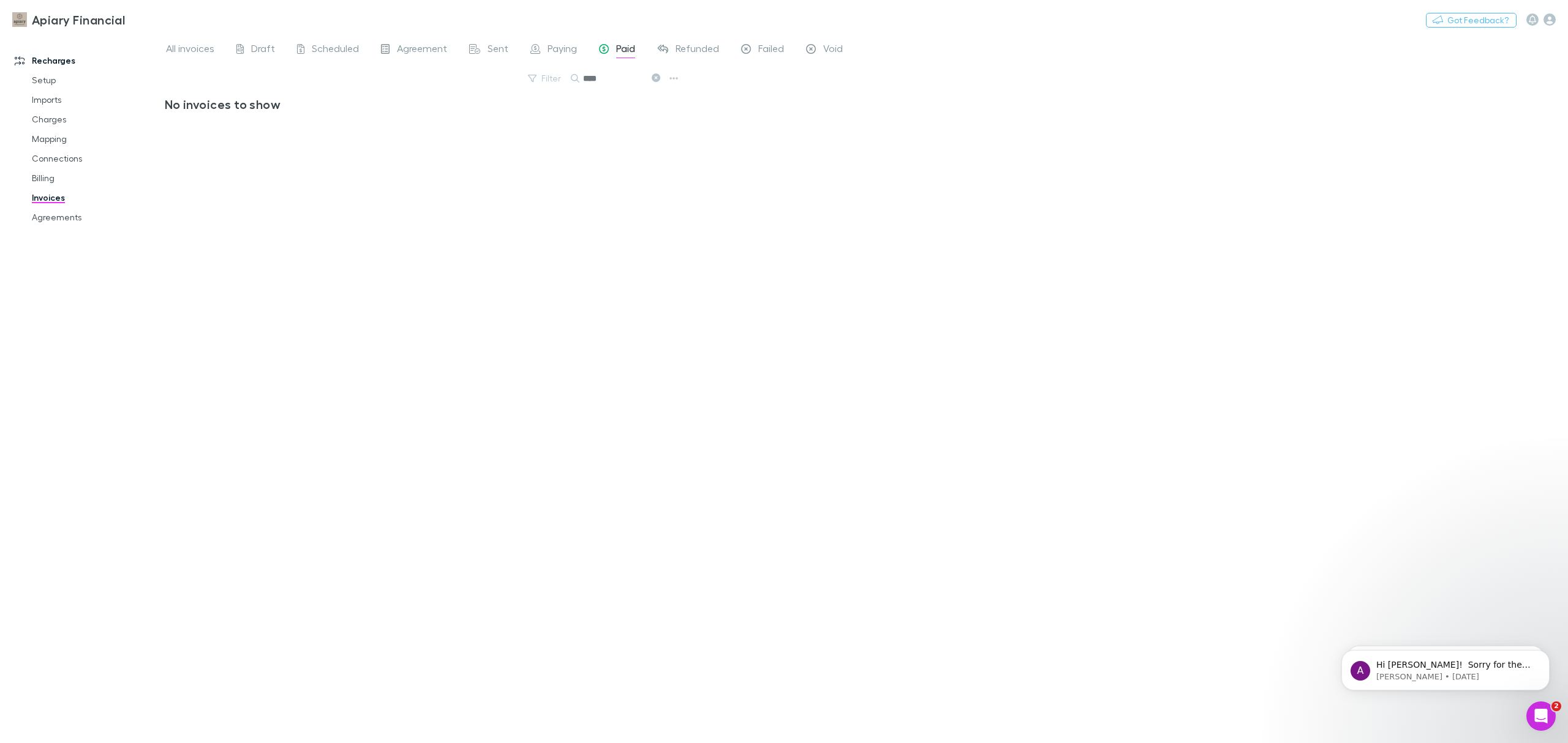
type input "*****"
type input "****"
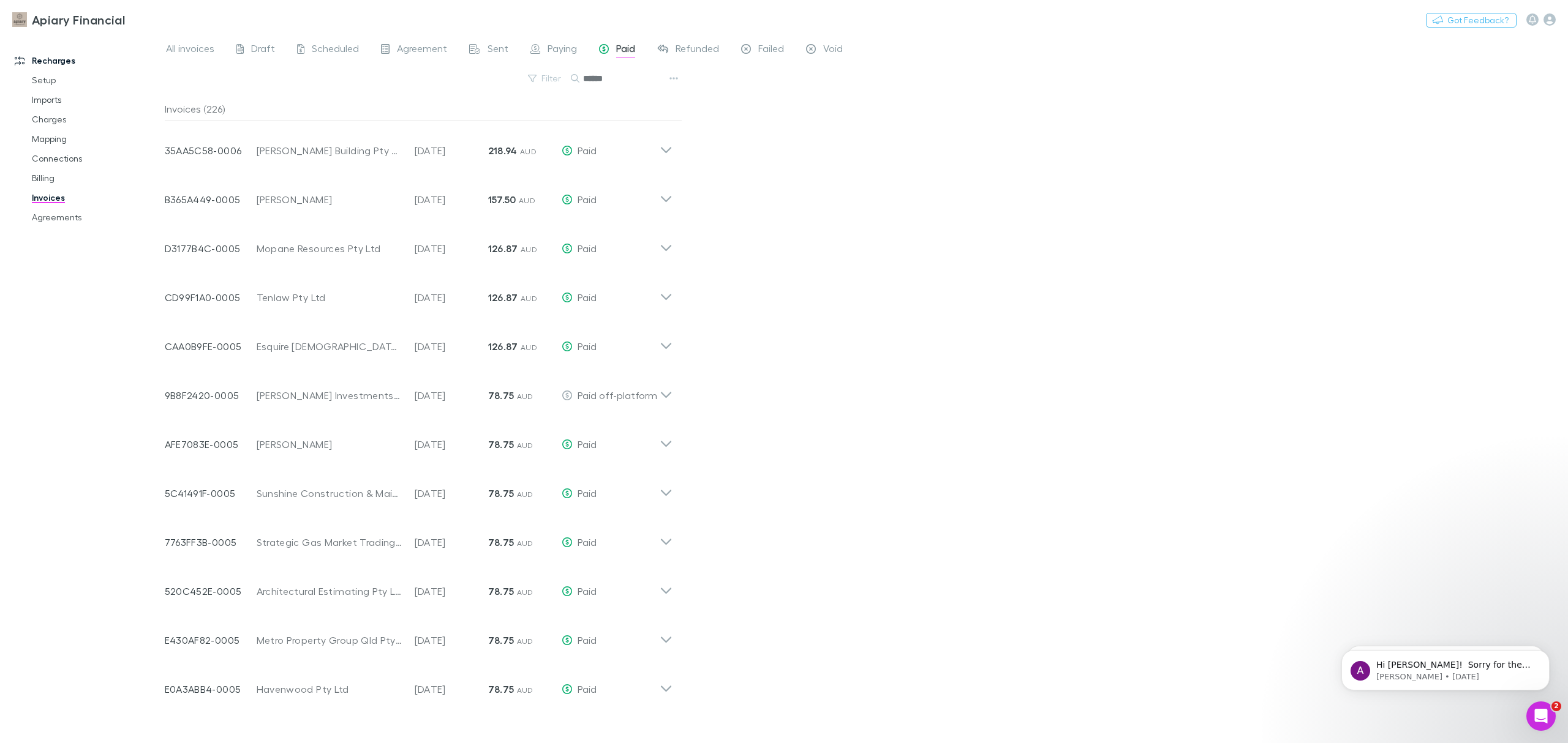
type input "*******"
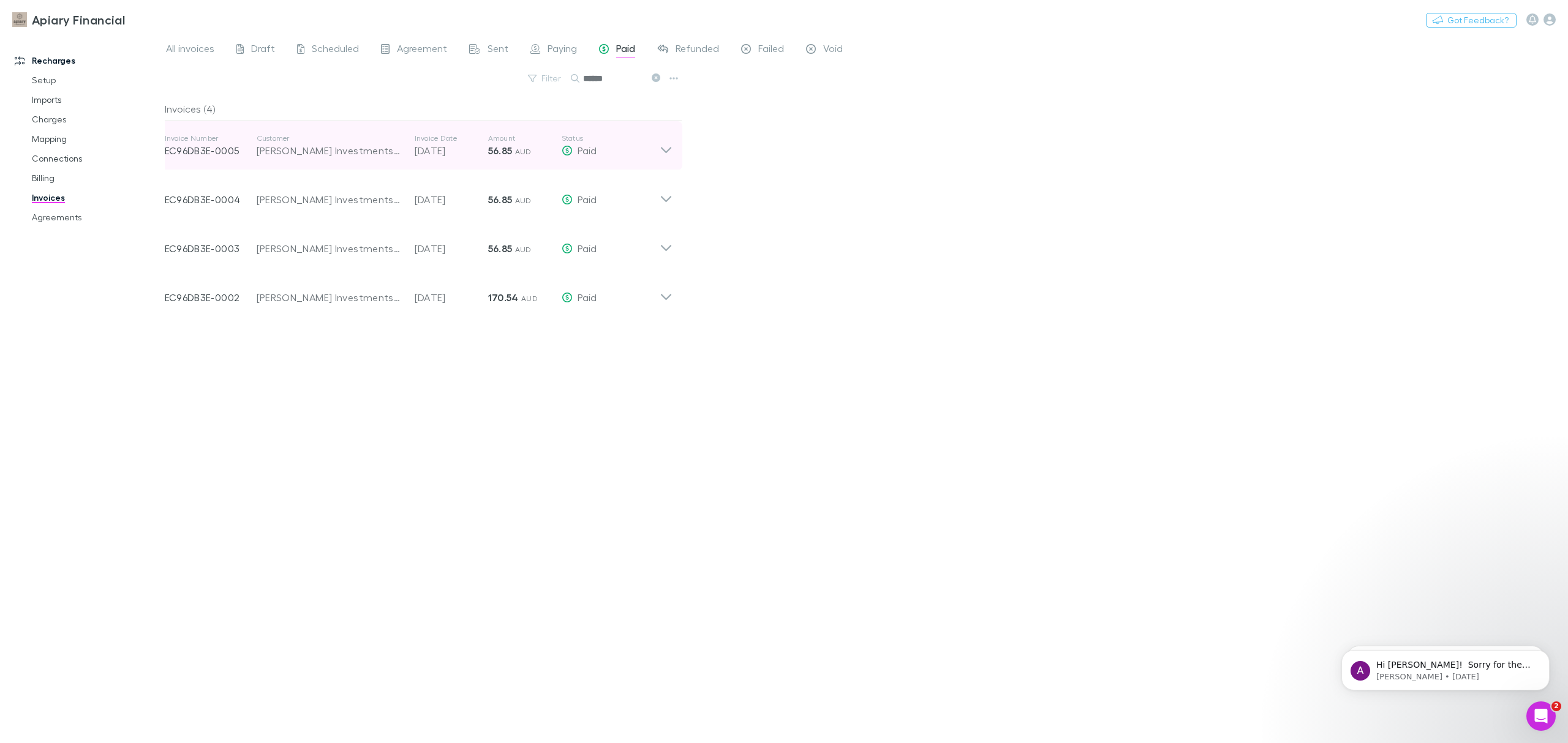
type input "******"
drag, startPoint x: 333, startPoint y: 142, endPoint x: 333, endPoint y: 132, distance: 10.0
click at [333, 142] on p "Customer" at bounding box center [330, 138] width 146 height 10
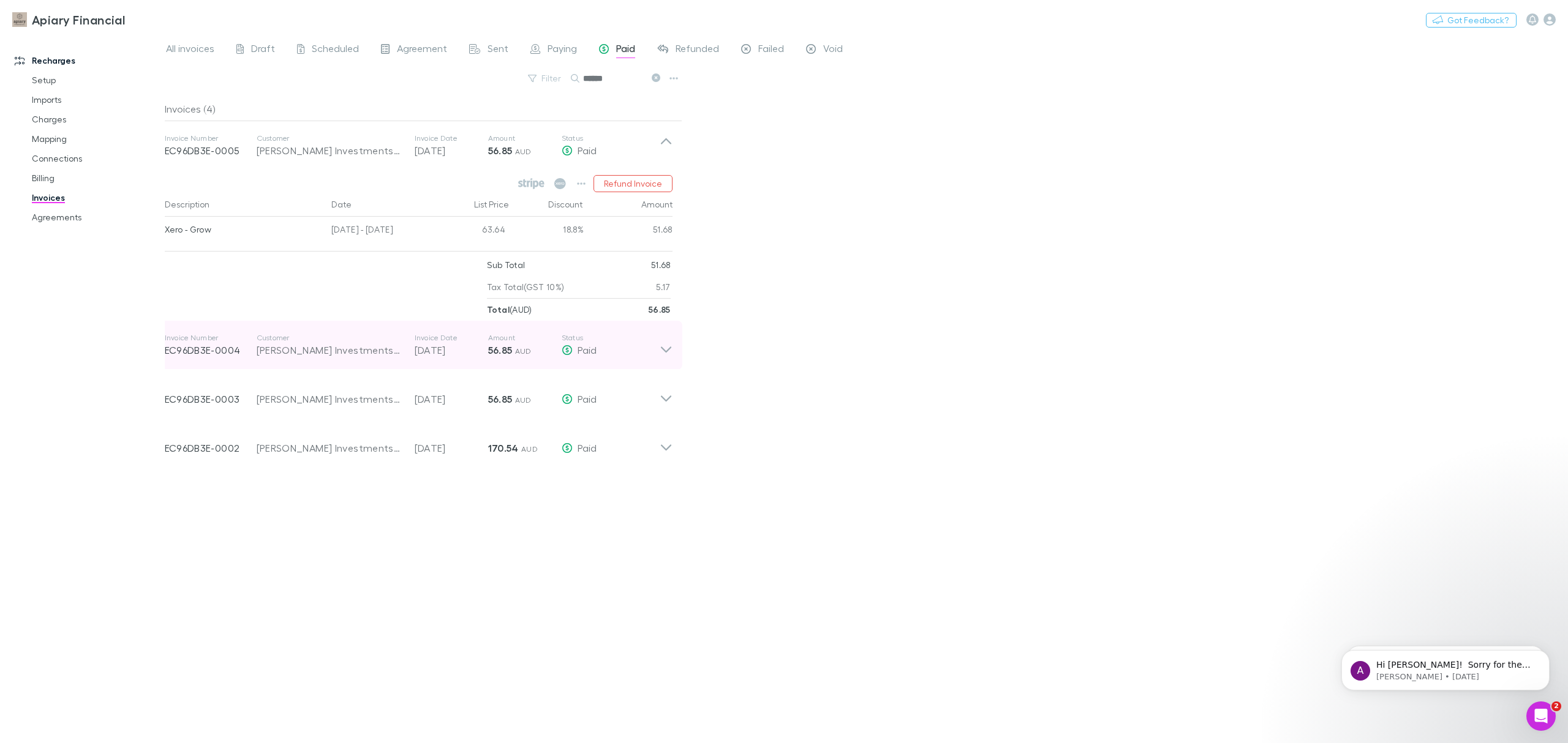
click at [413, 358] on div "Invoice Number EC96DB3E-0004 Customer [PERSON_NAME] Investments Pty Ltd Invoice…" at bounding box center [412, 345] width 495 height 44
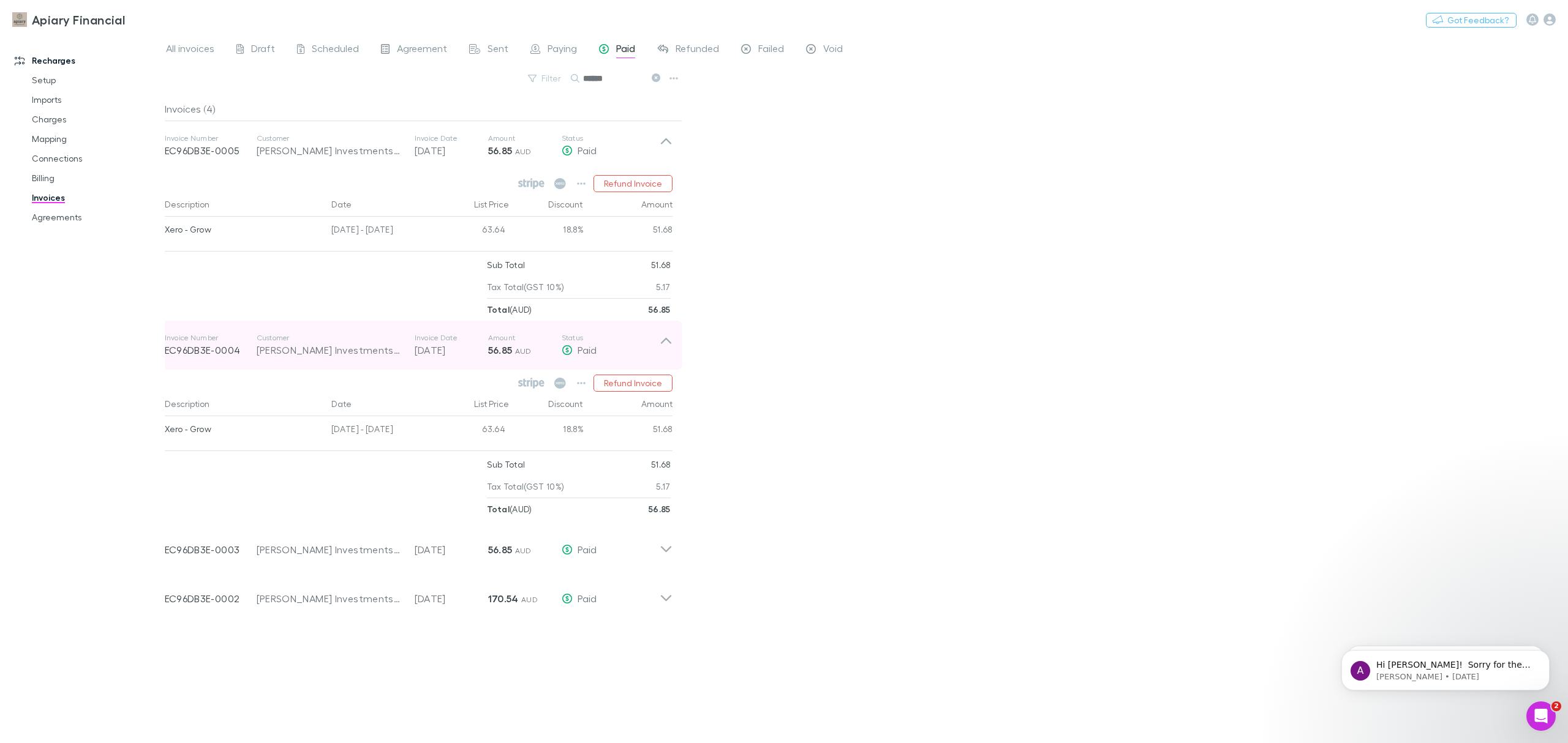
click at [413, 358] on div "Invoice Number EC96DB3E-0004 Customer [PERSON_NAME] Investments Pty Ltd Invoice…" at bounding box center [412, 345] width 495 height 44
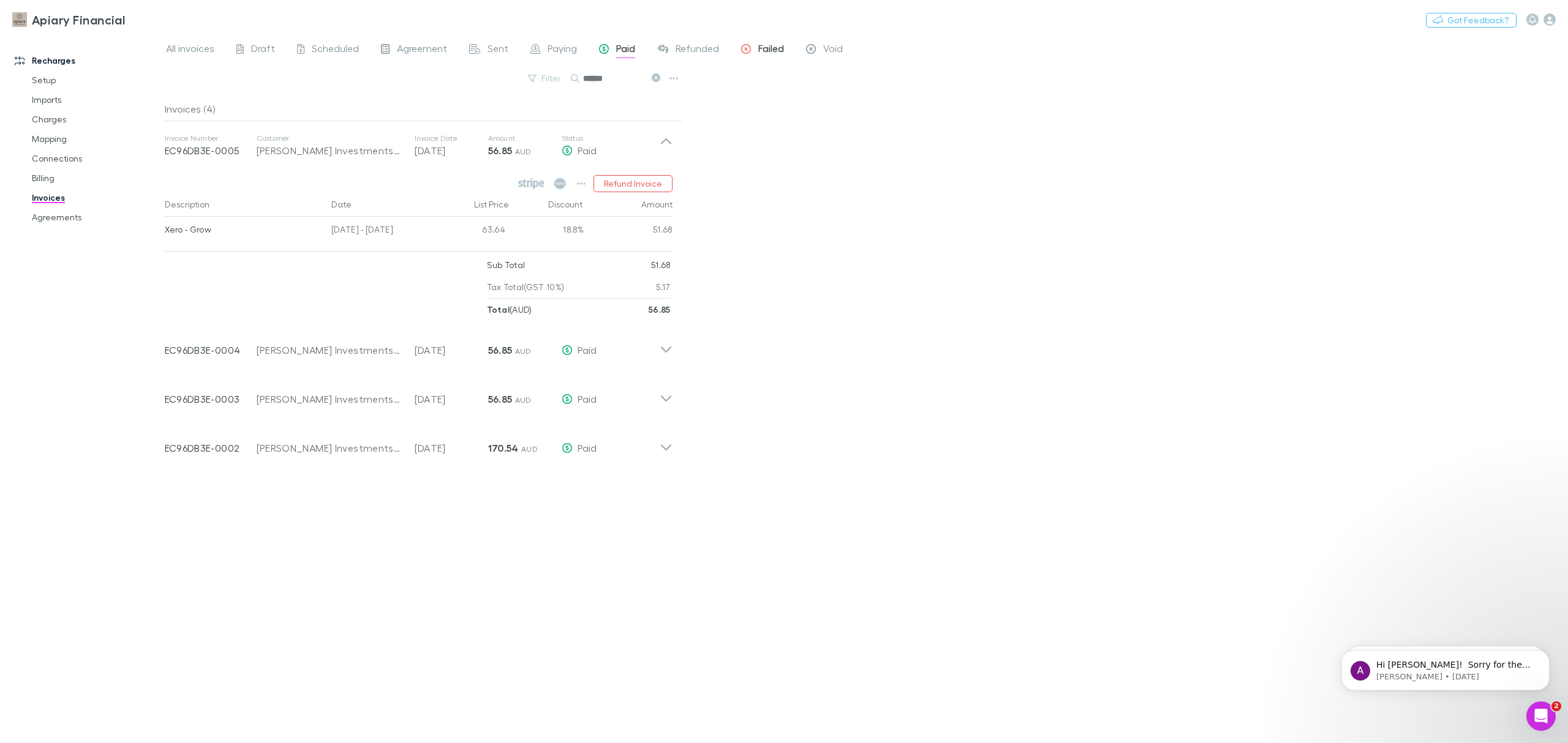
click at [748, 54] on icon at bounding box center [746, 50] width 10 height 13
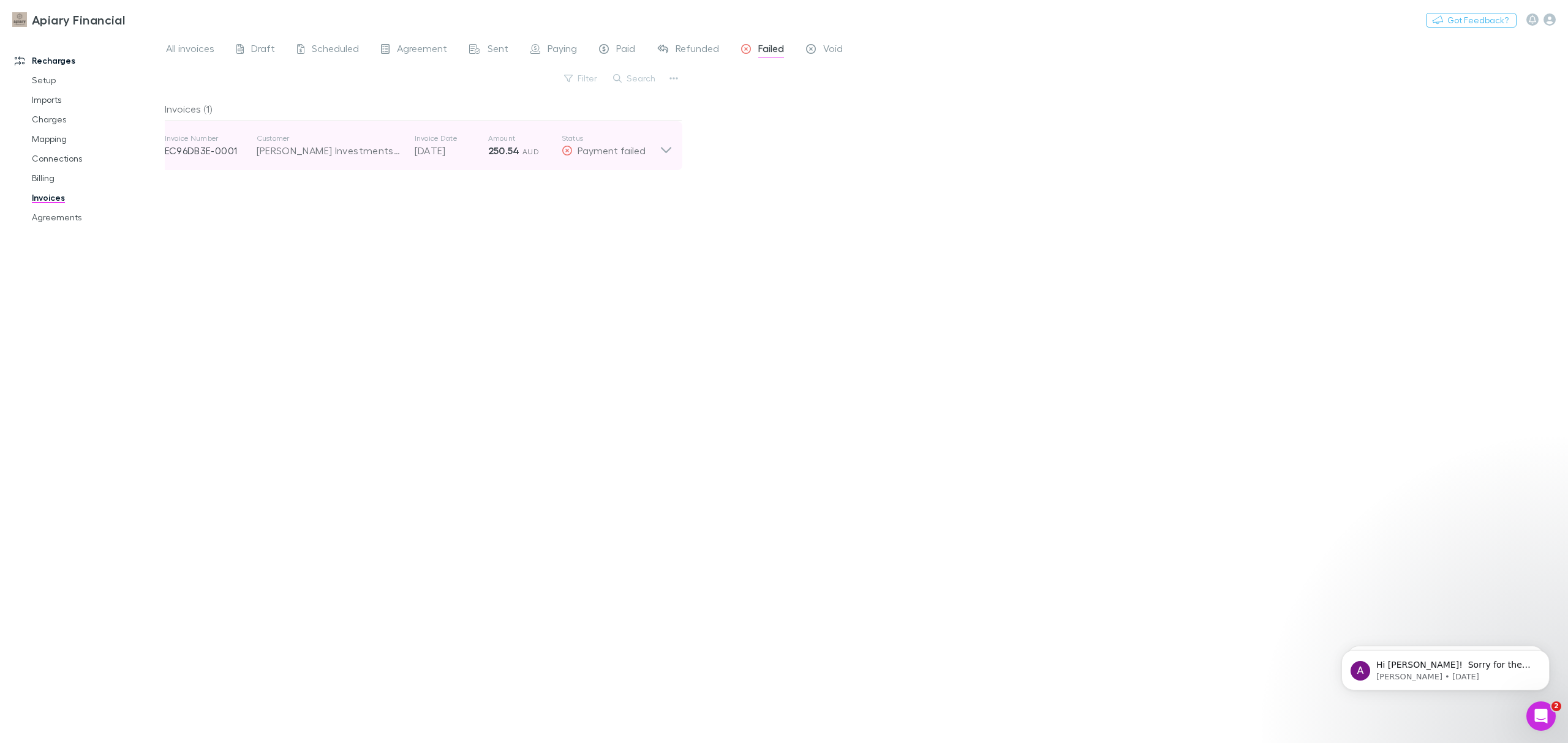
click at [628, 145] on span "Payment failed" at bounding box center [611, 150] width 68 height 11
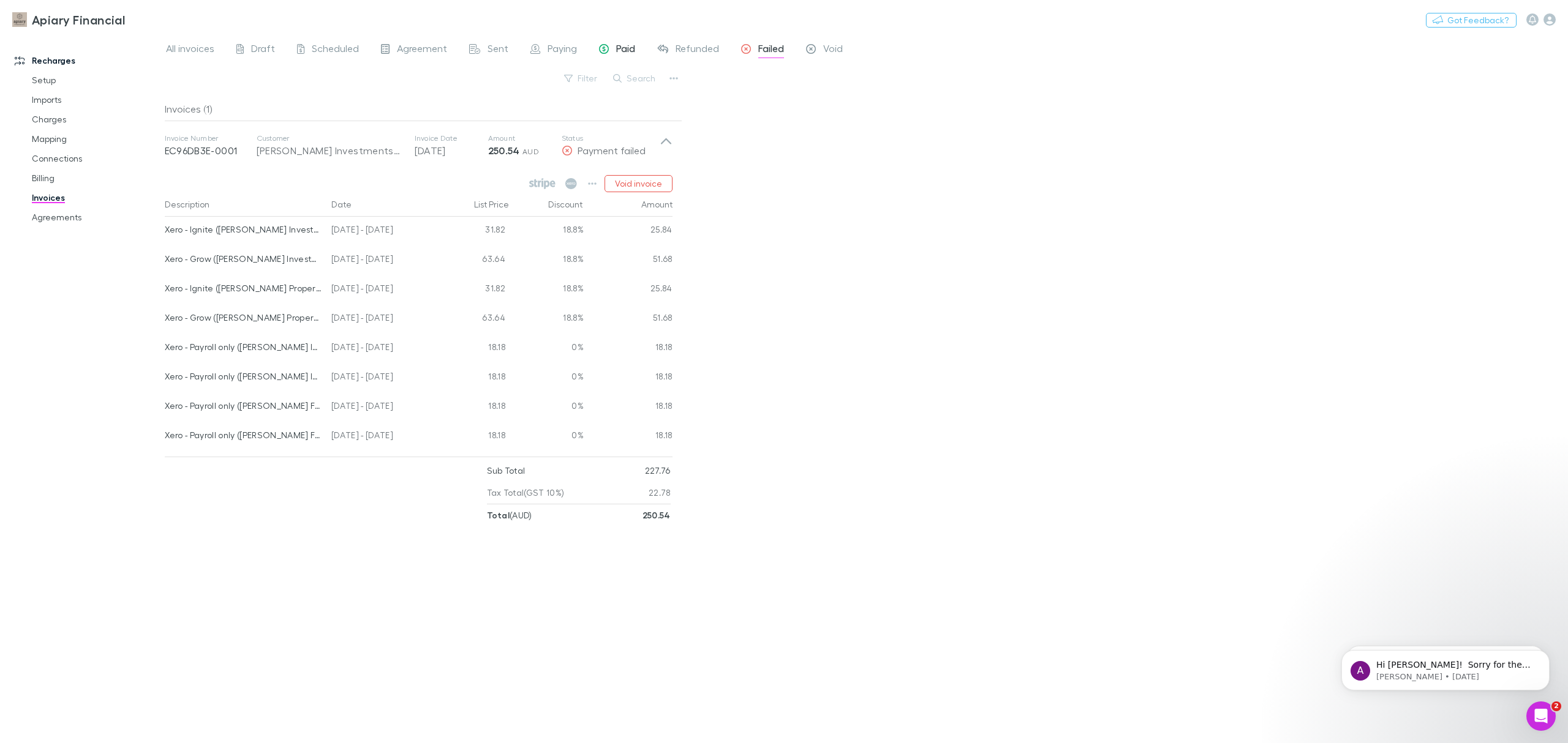
click at [613, 47] on div "Paid" at bounding box center [617, 50] width 36 height 16
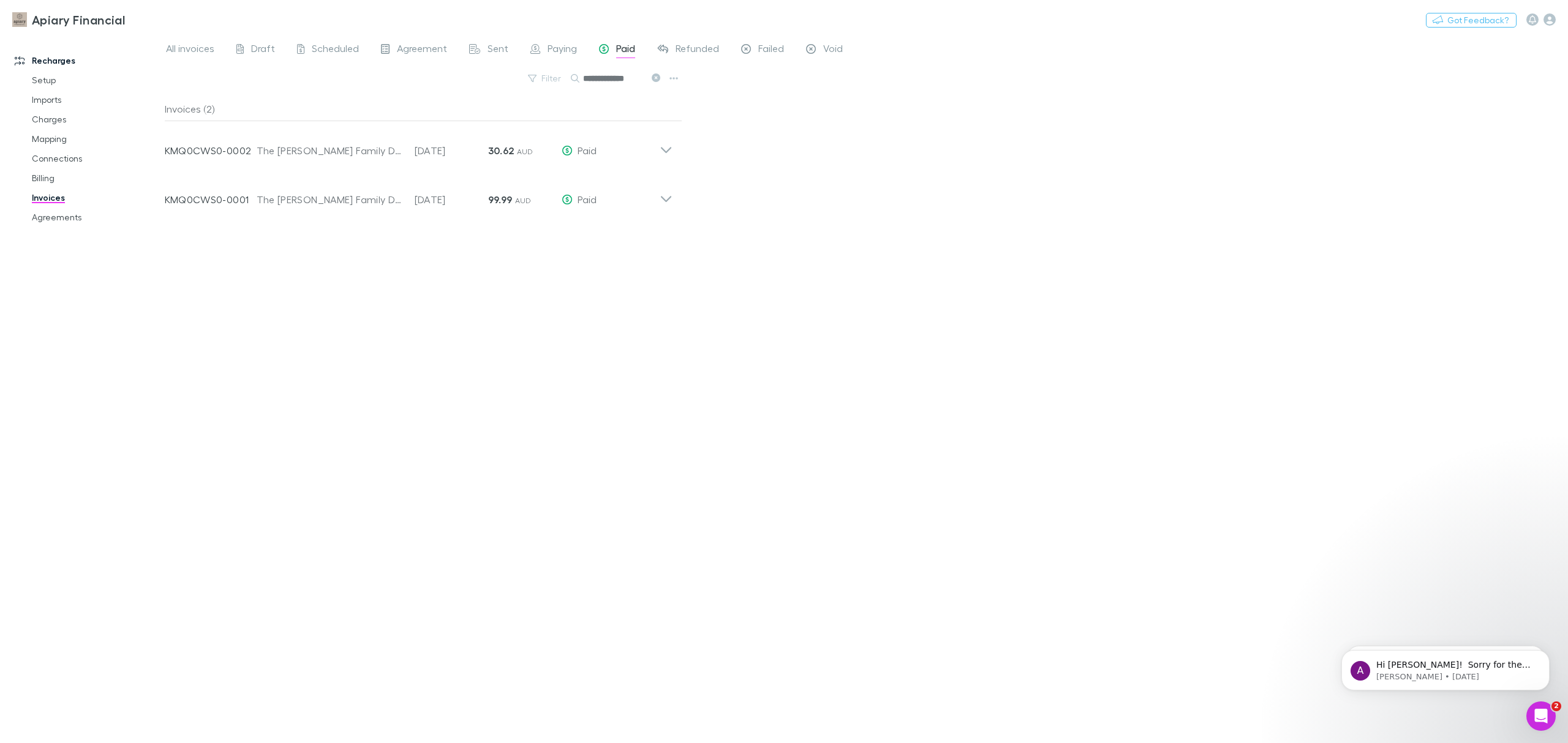
type input "**********"
click at [750, 44] on div "Failed" at bounding box center [762, 50] width 43 height 16
click at [638, 81] on button "Search" at bounding box center [635, 78] width 56 height 15
type input "*"
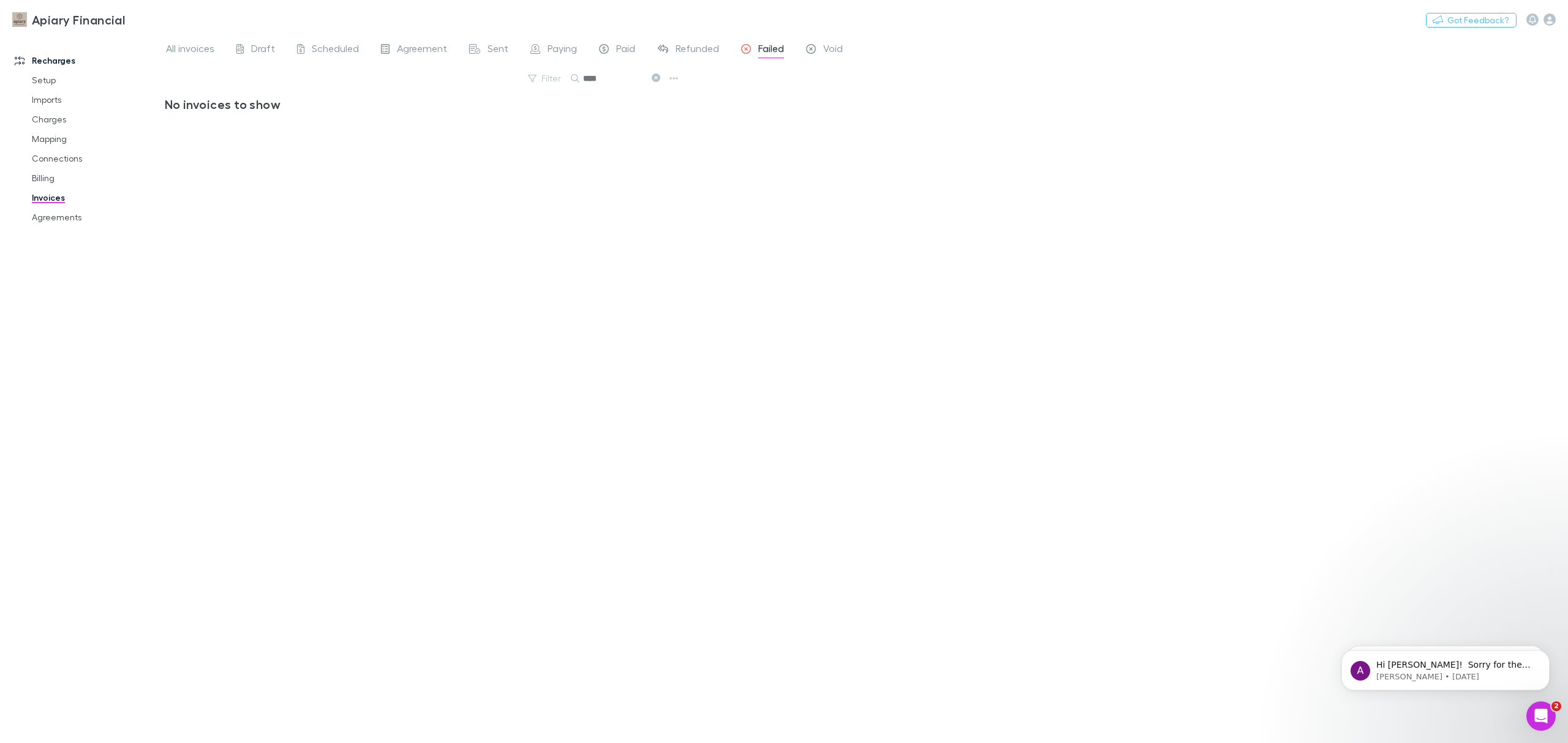
type input "*****"
click at [195, 57] on span "All invoices" at bounding box center [190, 50] width 49 height 16
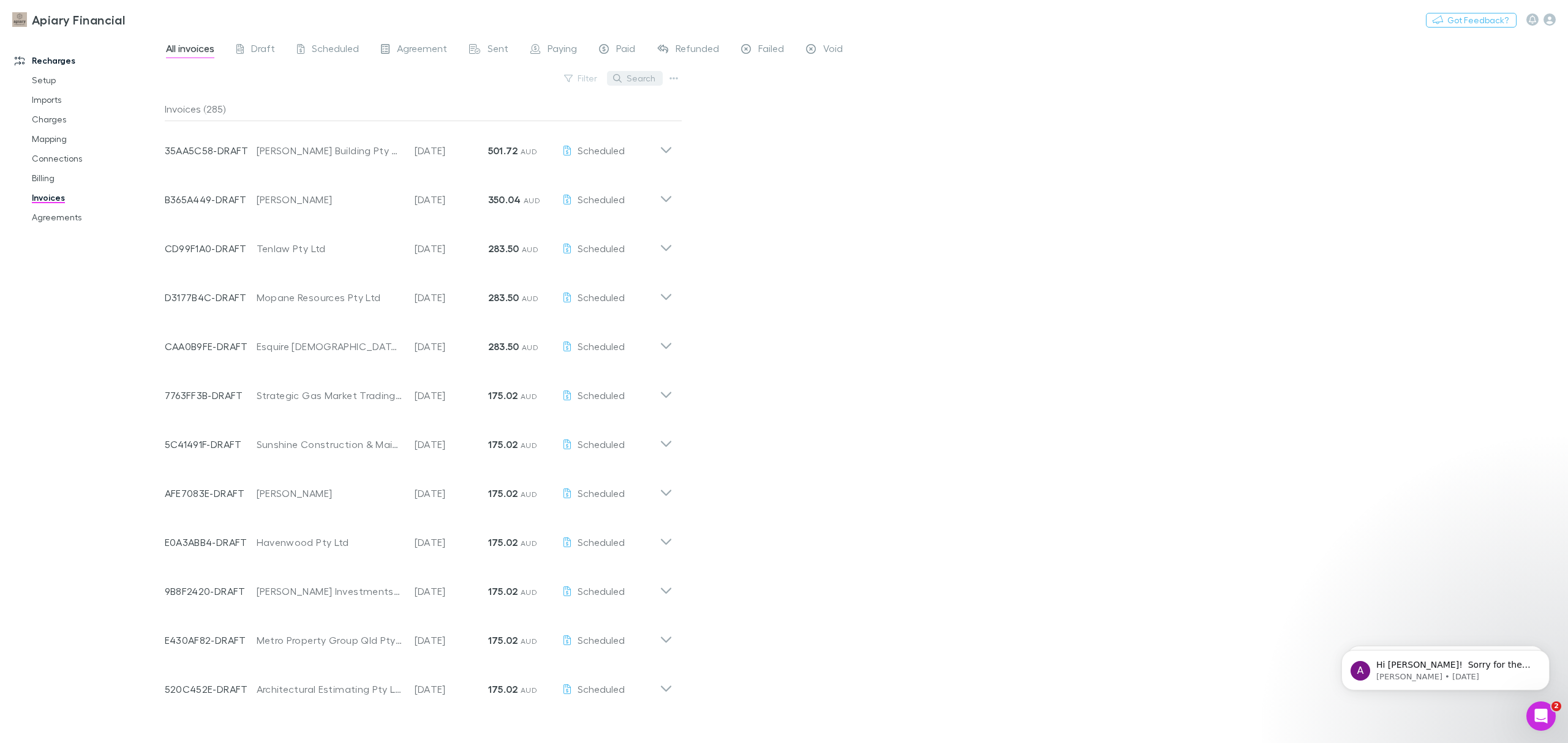
click at [626, 75] on button "Search" at bounding box center [635, 78] width 56 height 15
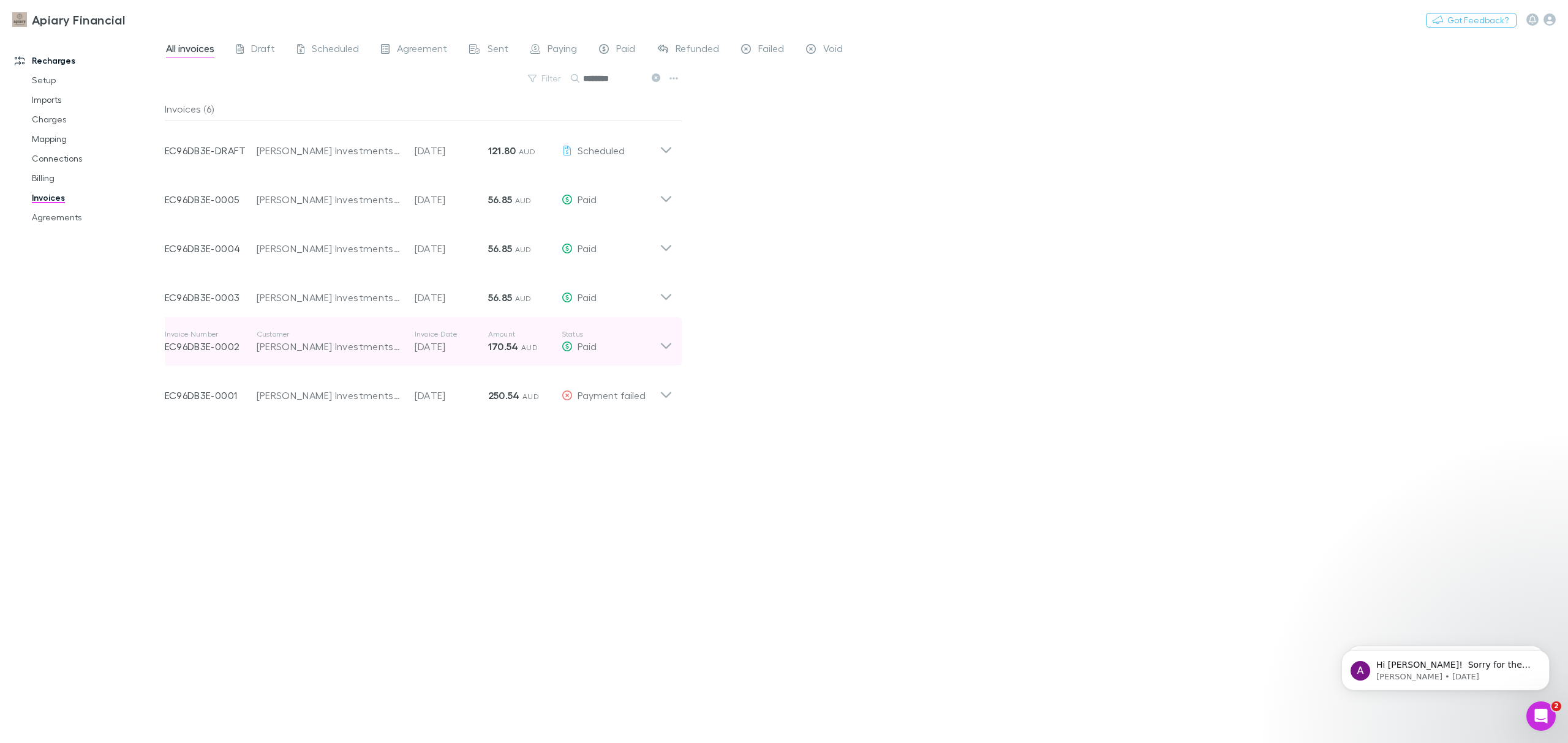
type input "********"
click at [598, 356] on div "Invoice Number EC96DB3E-0002 Customer [PERSON_NAME] Investments Pty Ltd Invoice…" at bounding box center [412, 342] width 495 height 44
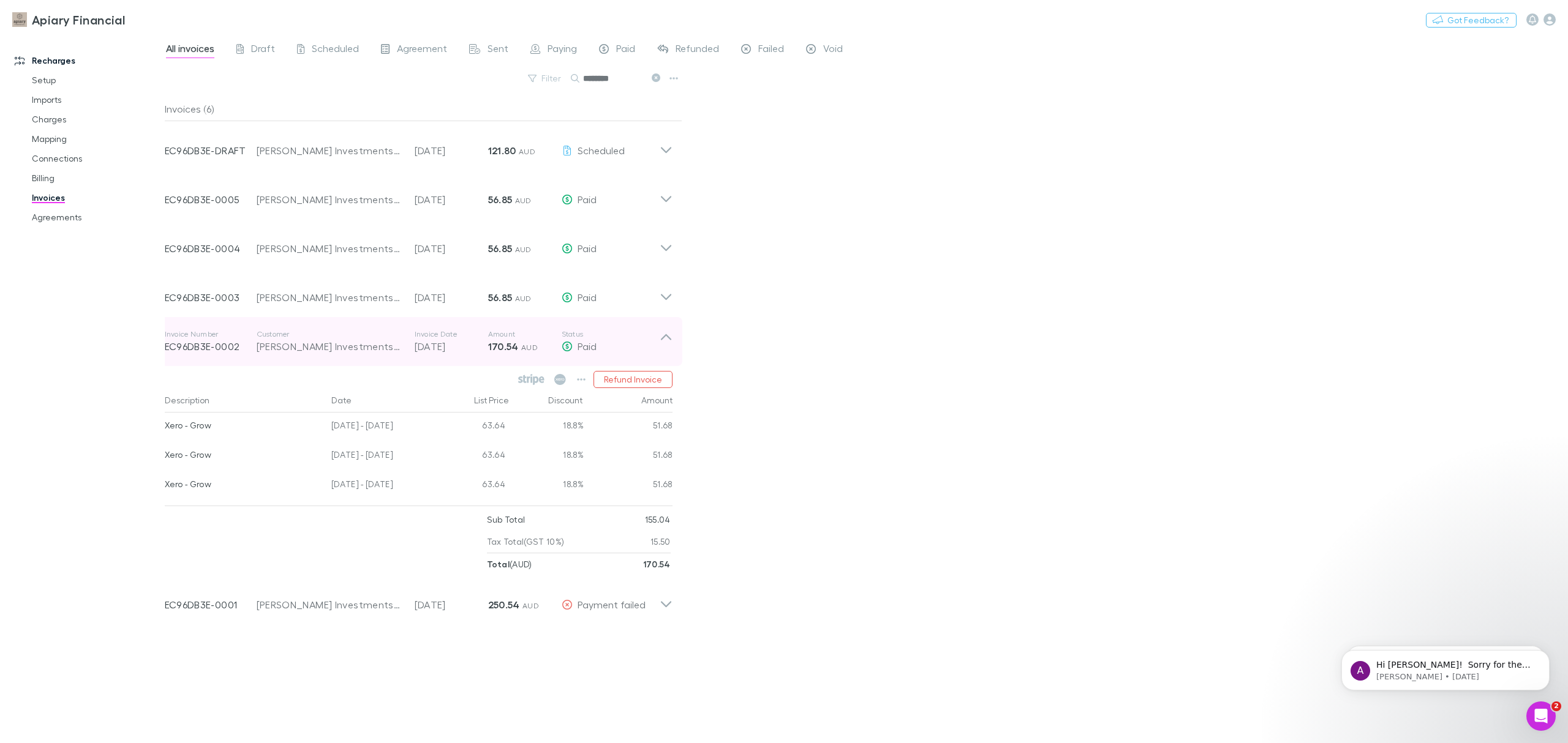
click at [598, 356] on div "Invoice Number EC96DB3E-0002 Customer [PERSON_NAME] Investments Pty Ltd Invoice…" at bounding box center [412, 342] width 495 height 44
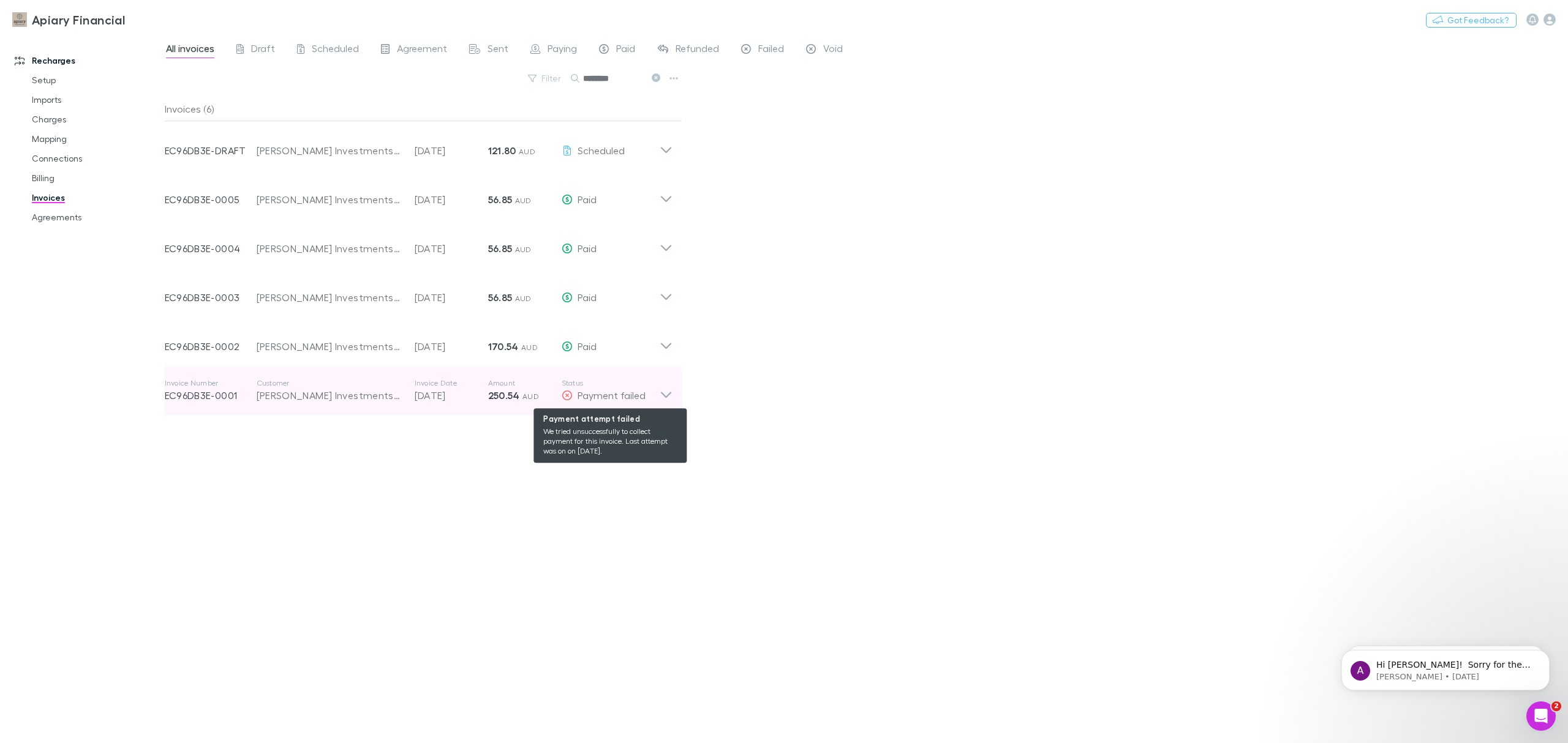
click at [599, 389] on span "Payment failed" at bounding box center [611, 395] width 68 height 11
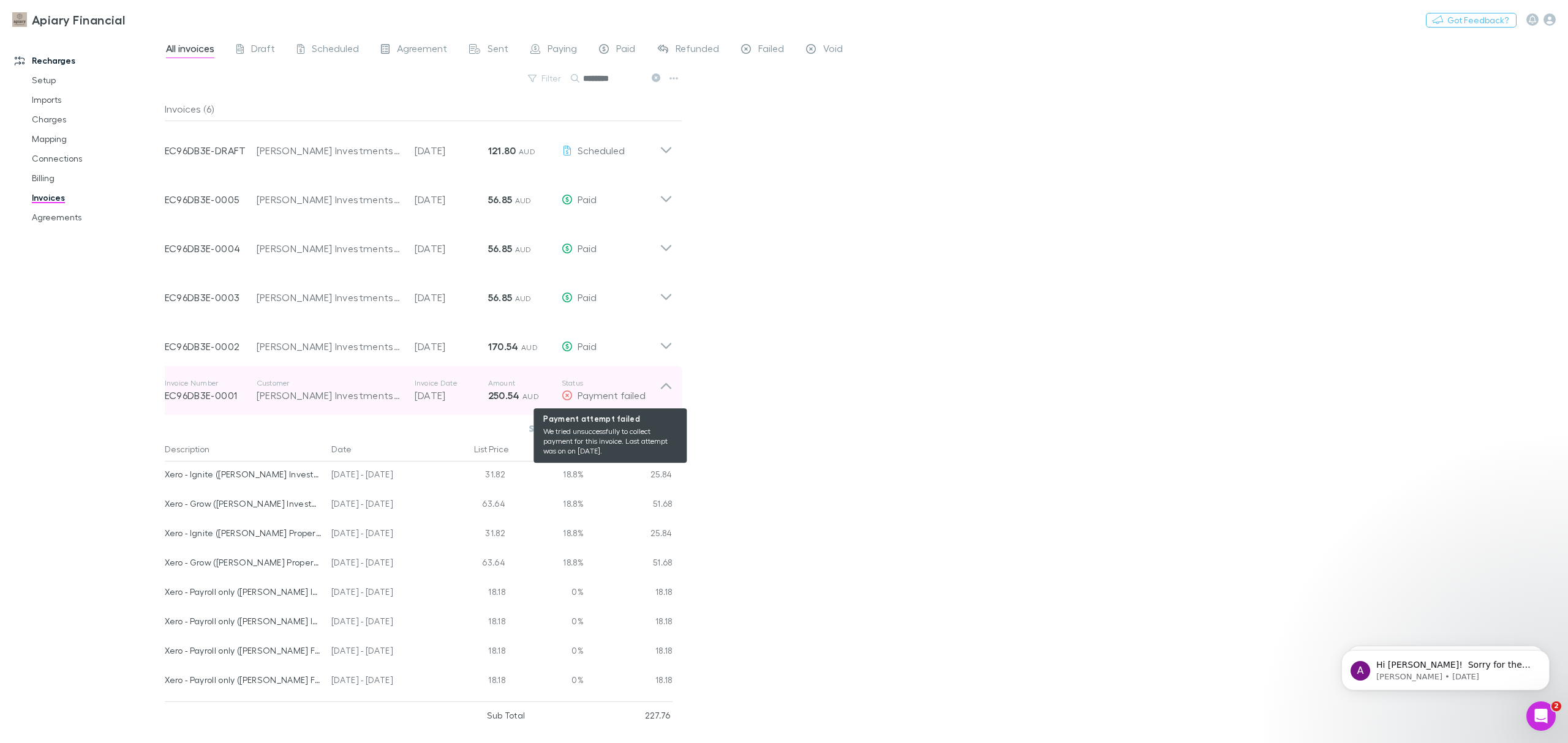
click at [599, 389] on span "Payment failed" at bounding box center [611, 395] width 68 height 11
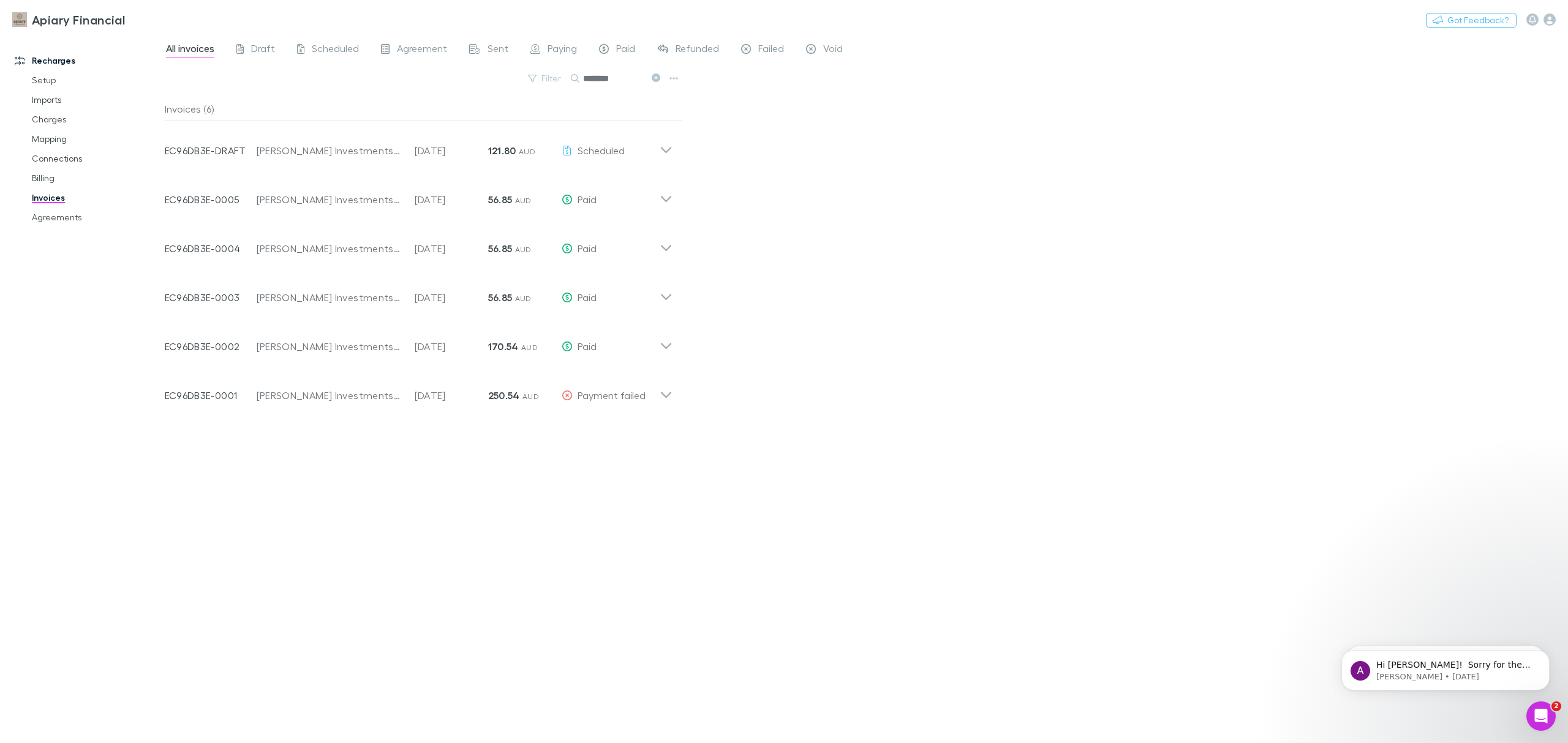
drag, startPoint x: 650, startPoint y: 81, endPoint x: 626, endPoint y: 78, distance: 24.2
click at [650, 81] on button at bounding box center [655, 78] width 15 height 11
click at [609, 78] on button "Search" at bounding box center [590, 78] width 40 height 1
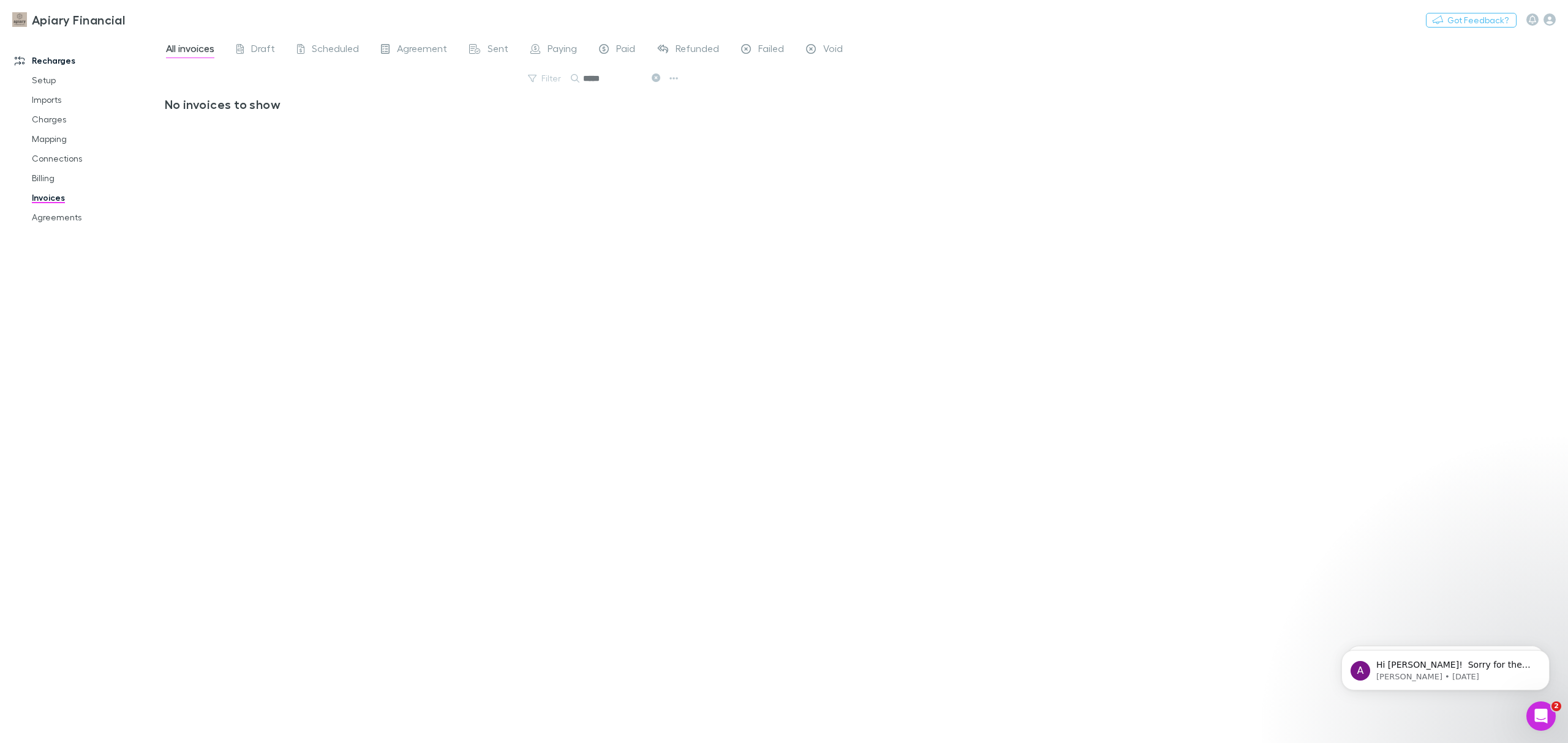
click at [657, 77] on icon at bounding box center [656, 78] width 8 height 8
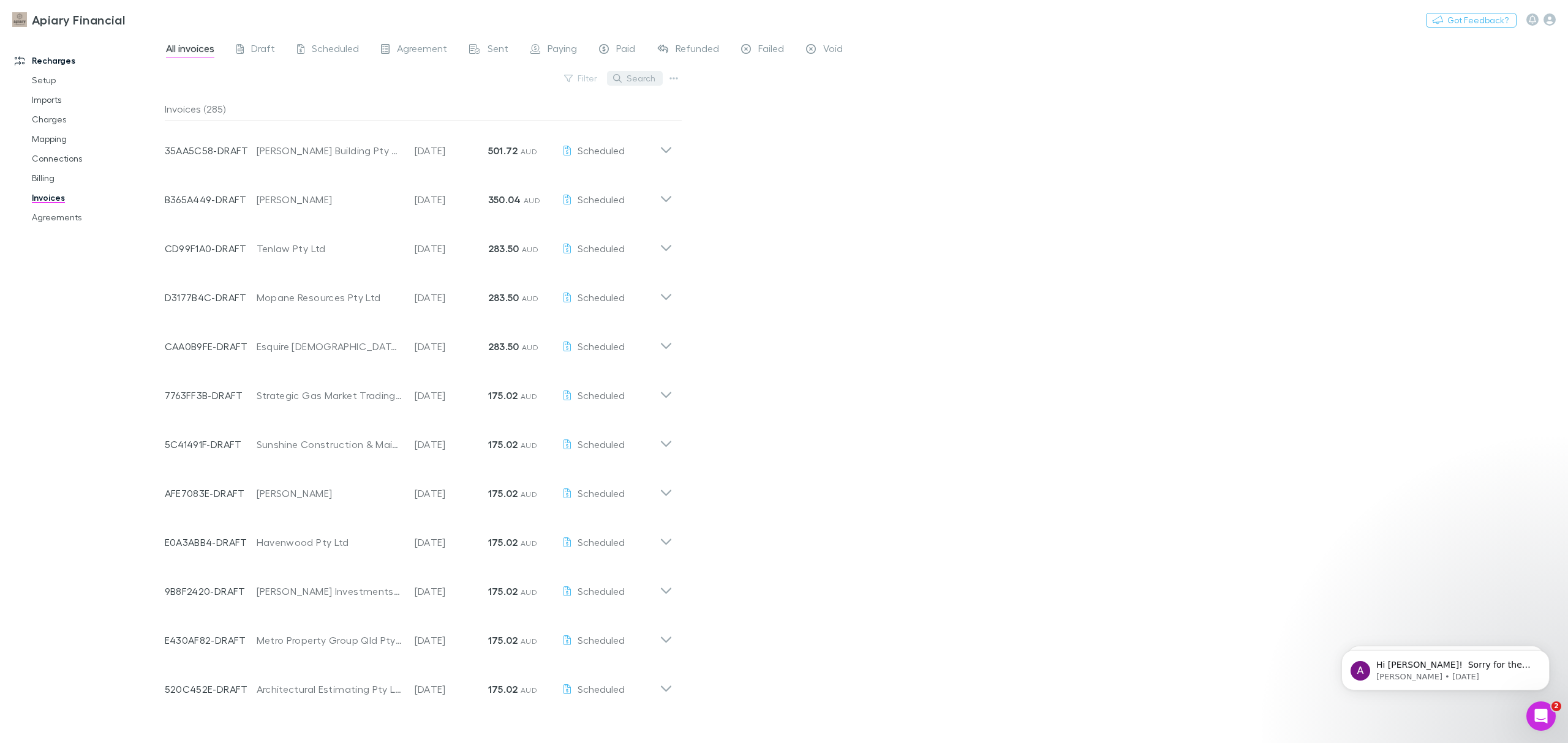
click at [630, 79] on button "Search" at bounding box center [635, 78] width 56 height 15
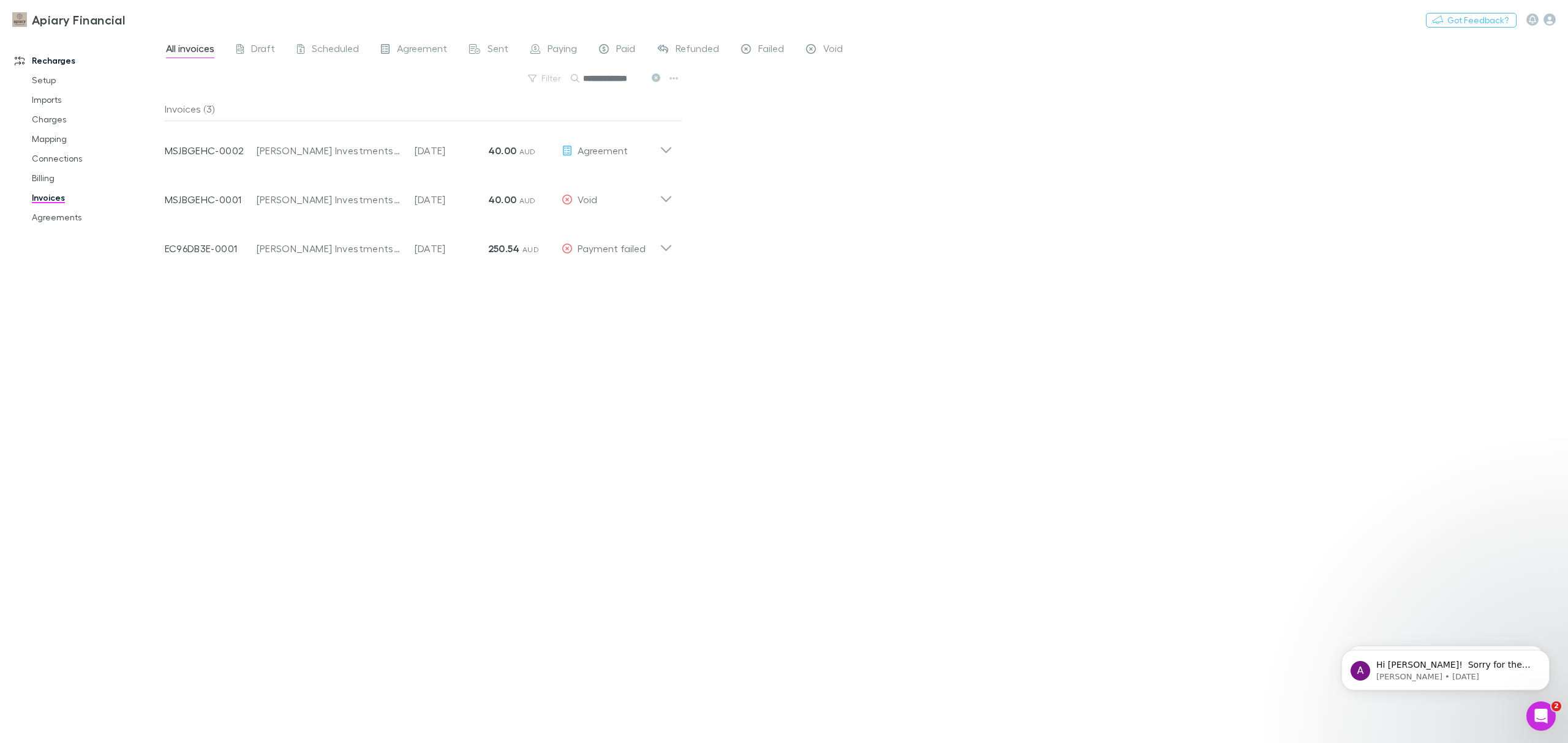
type input "**********"
click at [652, 189] on p "Status" at bounding box center [611, 188] width 98 height 10
click at [836, 52] on span "Void" at bounding box center [833, 50] width 20 height 16
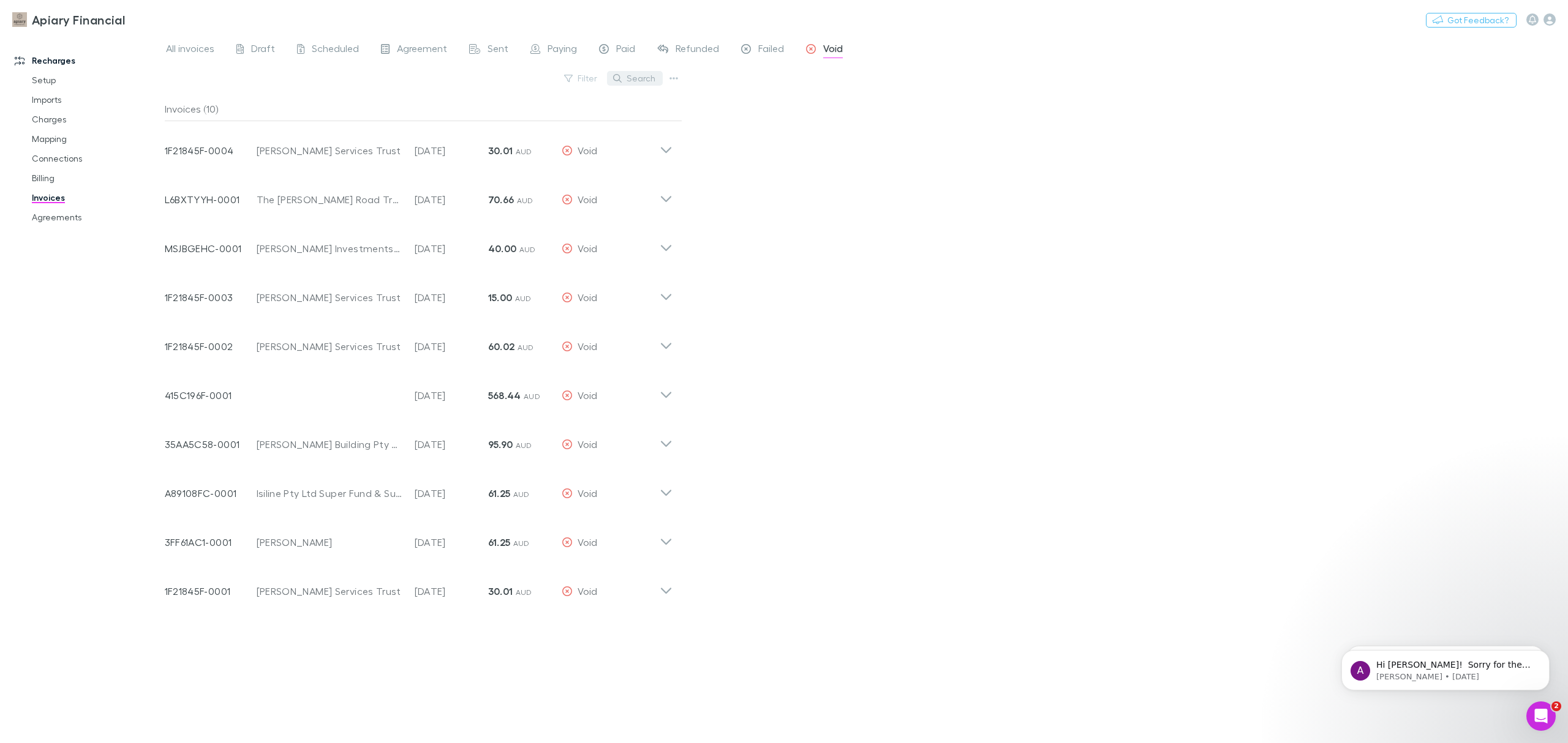
click at [641, 78] on button "Search" at bounding box center [635, 78] width 56 height 15
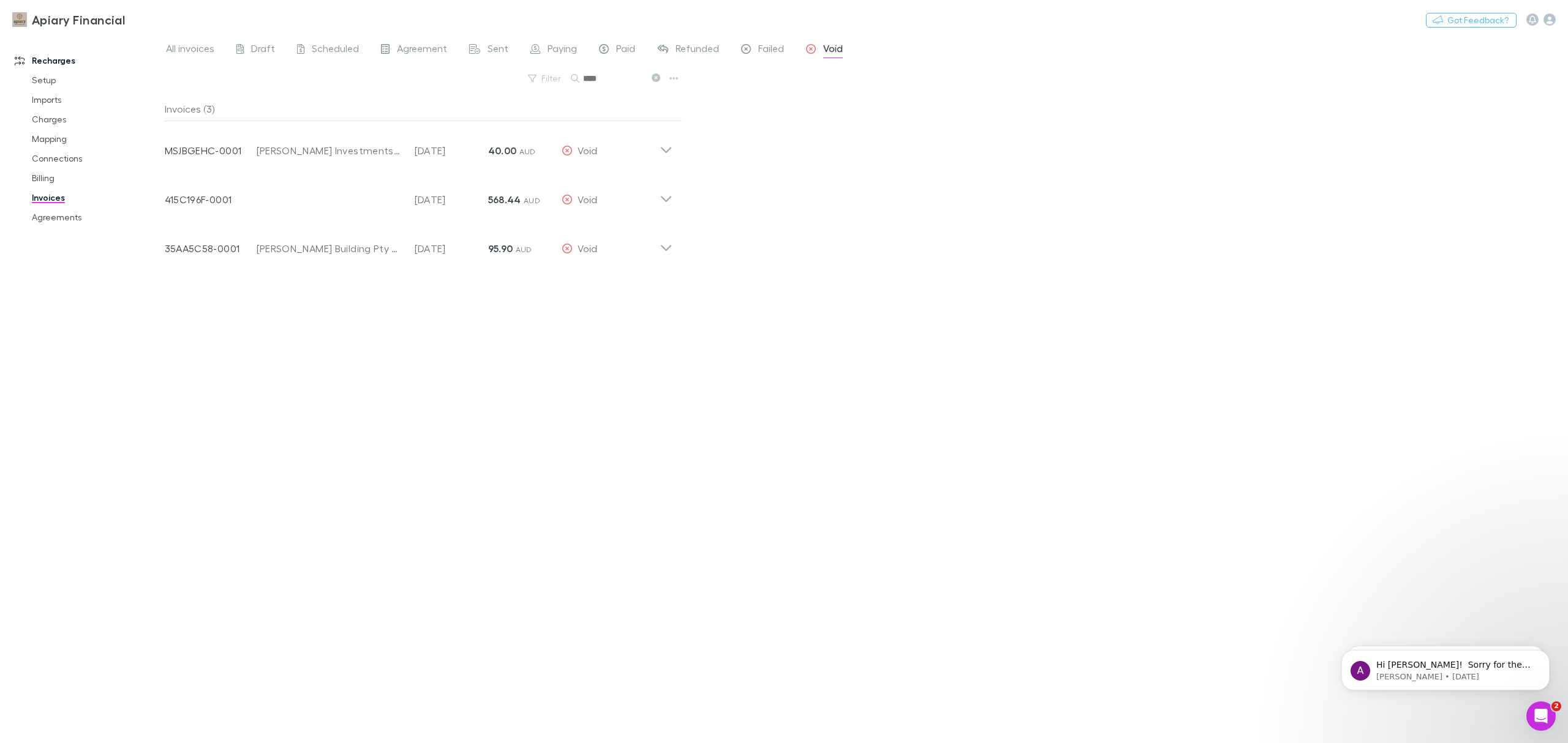
type input "****"
click at [1005, 224] on div "All invoices Draft Scheduled Agreement Sent Paying Paid Refunded Failed Void Fi…" at bounding box center [866, 389] width 1404 height 709
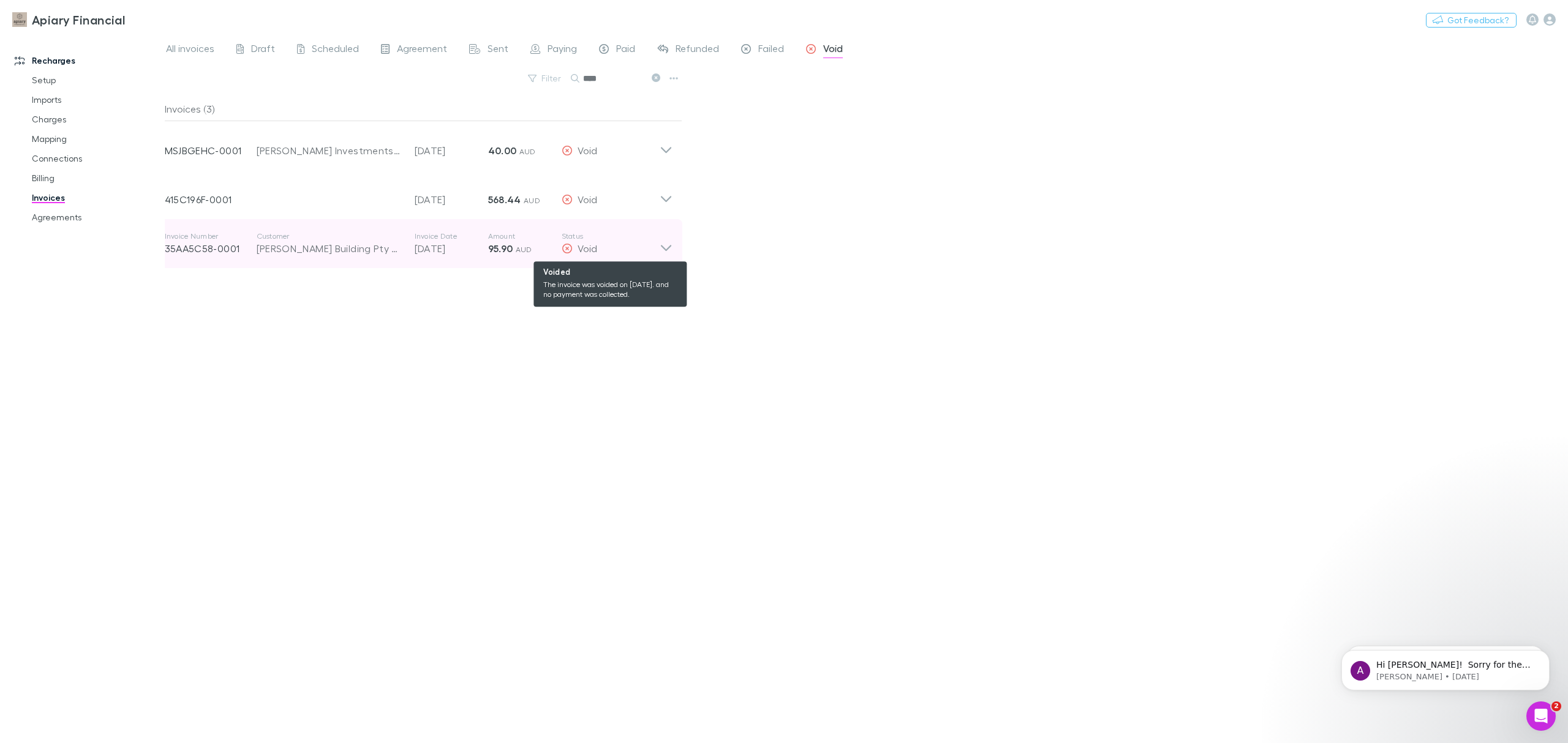
click at [645, 248] on div "Void" at bounding box center [611, 248] width 98 height 15
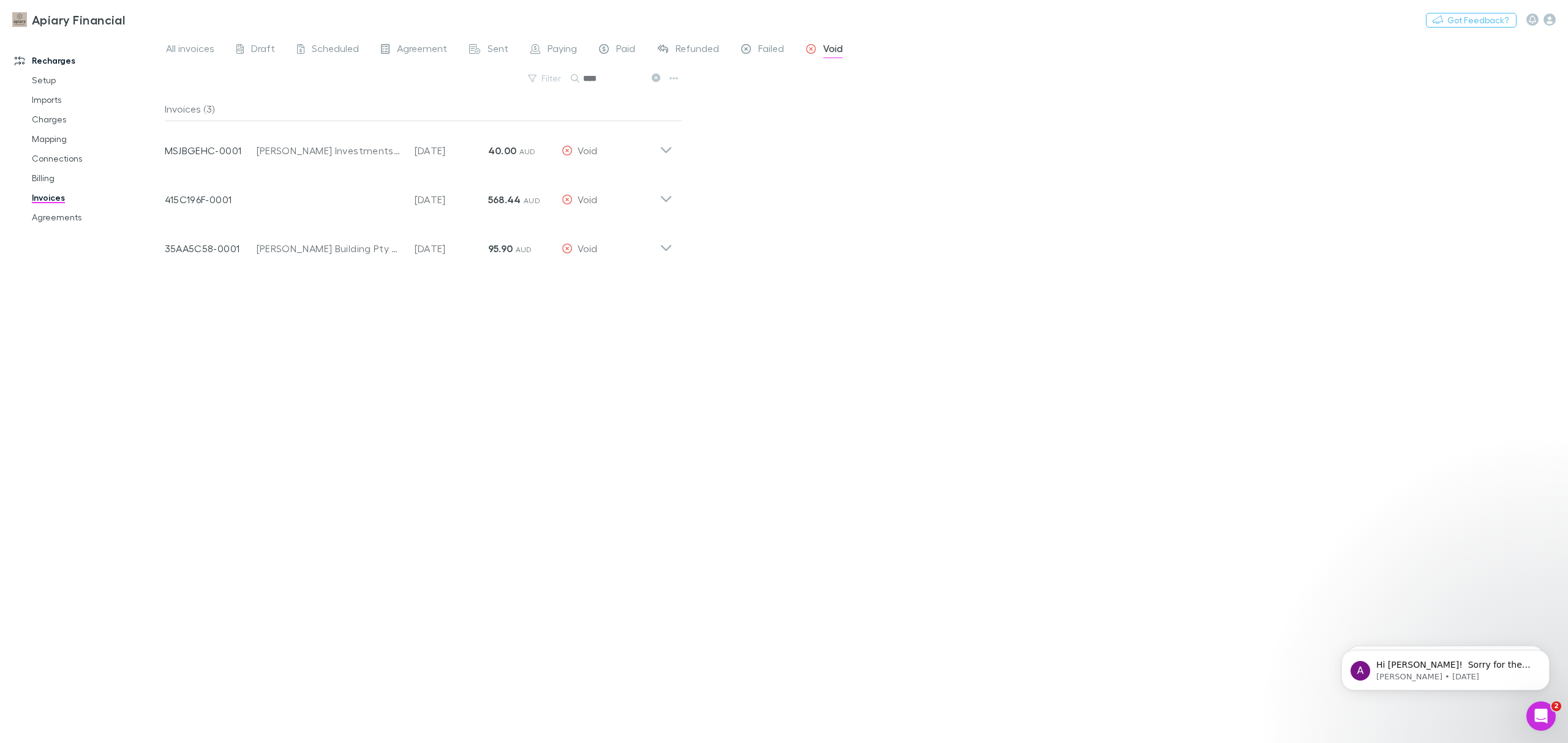
click at [654, 77] on icon at bounding box center [656, 78] width 8 height 8
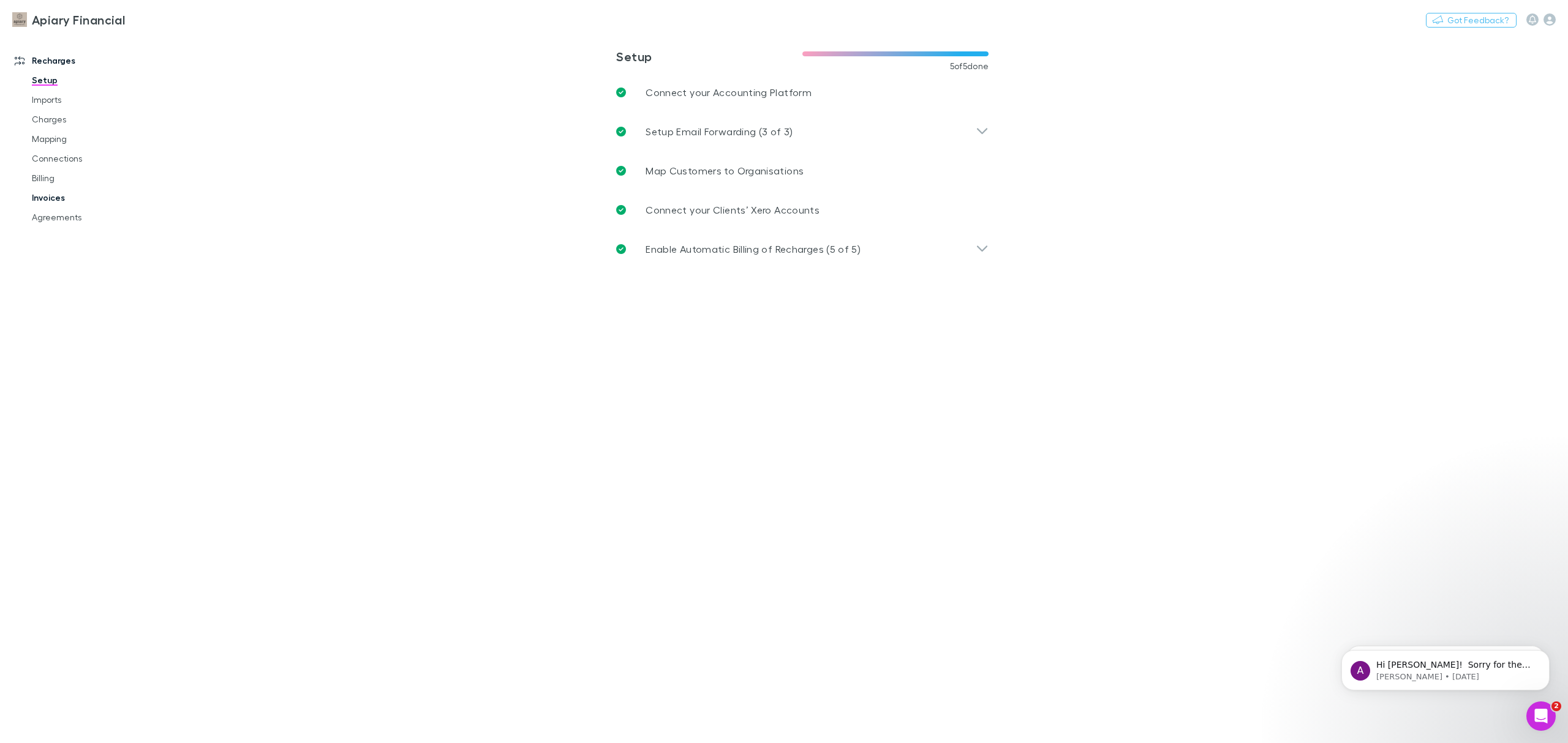
click at [49, 189] on link "Invoices" at bounding box center [97, 198] width 155 height 20
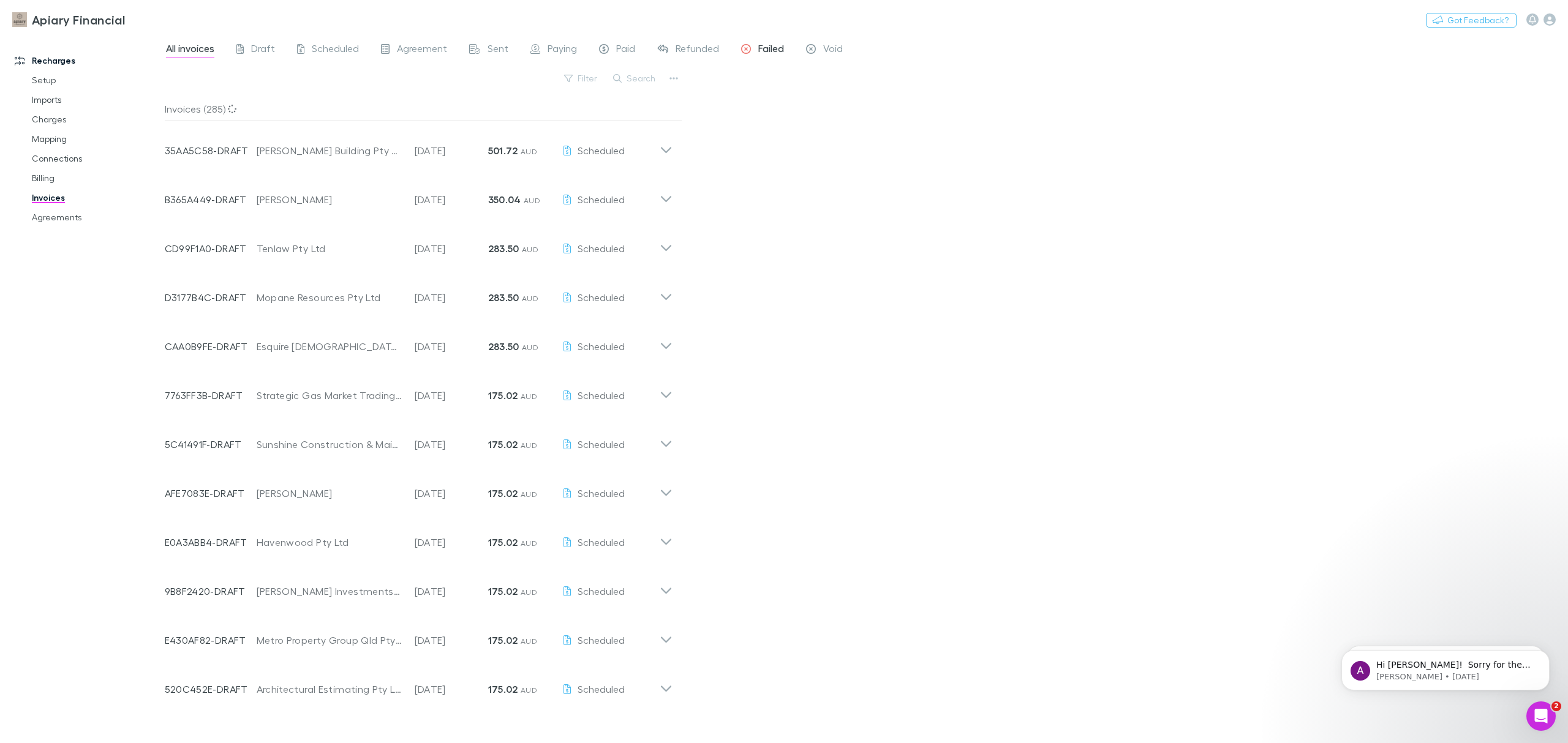
click at [760, 42] on span "Failed" at bounding box center [771, 50] width 25 height 16
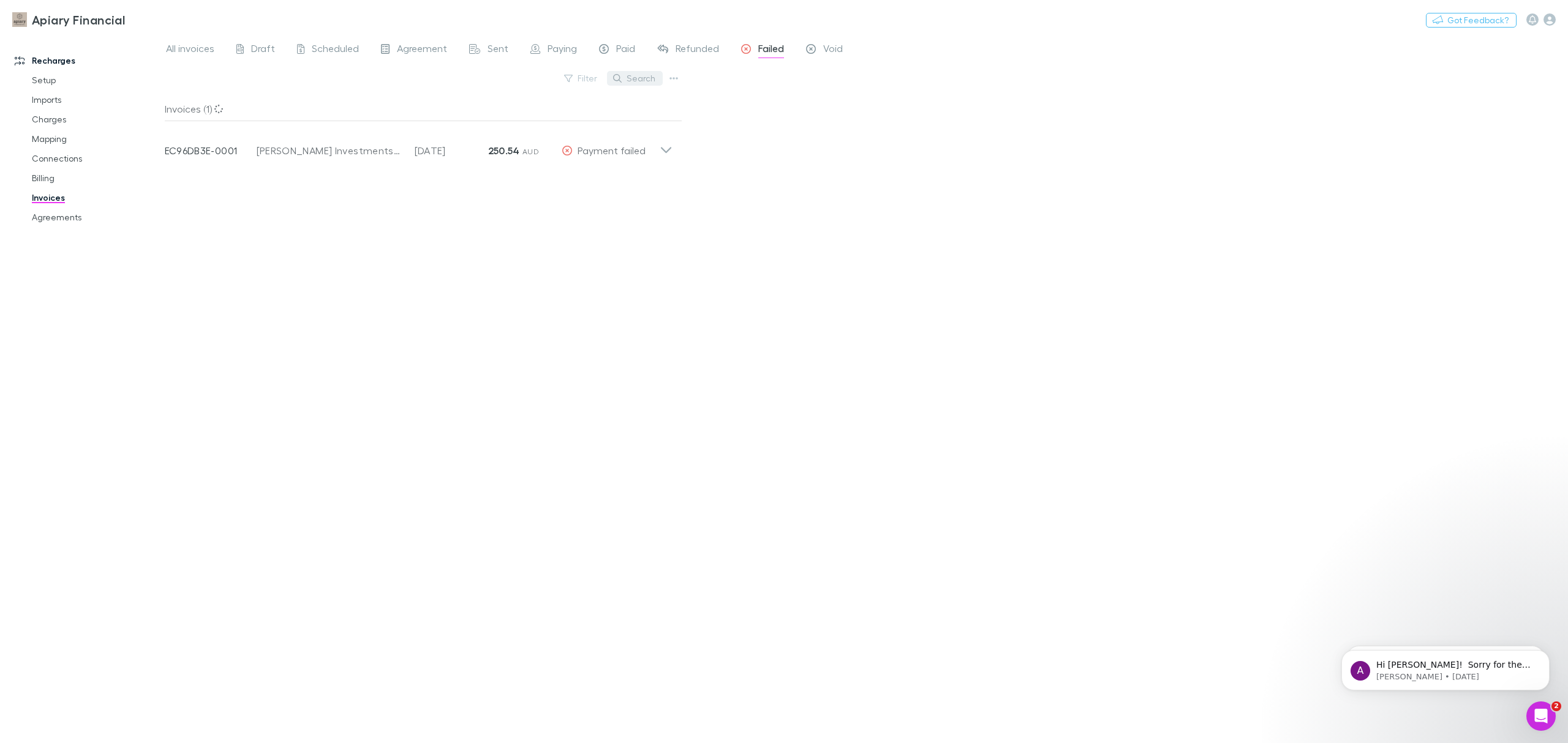
click at [623, 74] on button "Search" at bounding box center [635, 78] width 56 height 15
click at [660, 150] on icon at bounding box center [666, 145] width 13 height 25
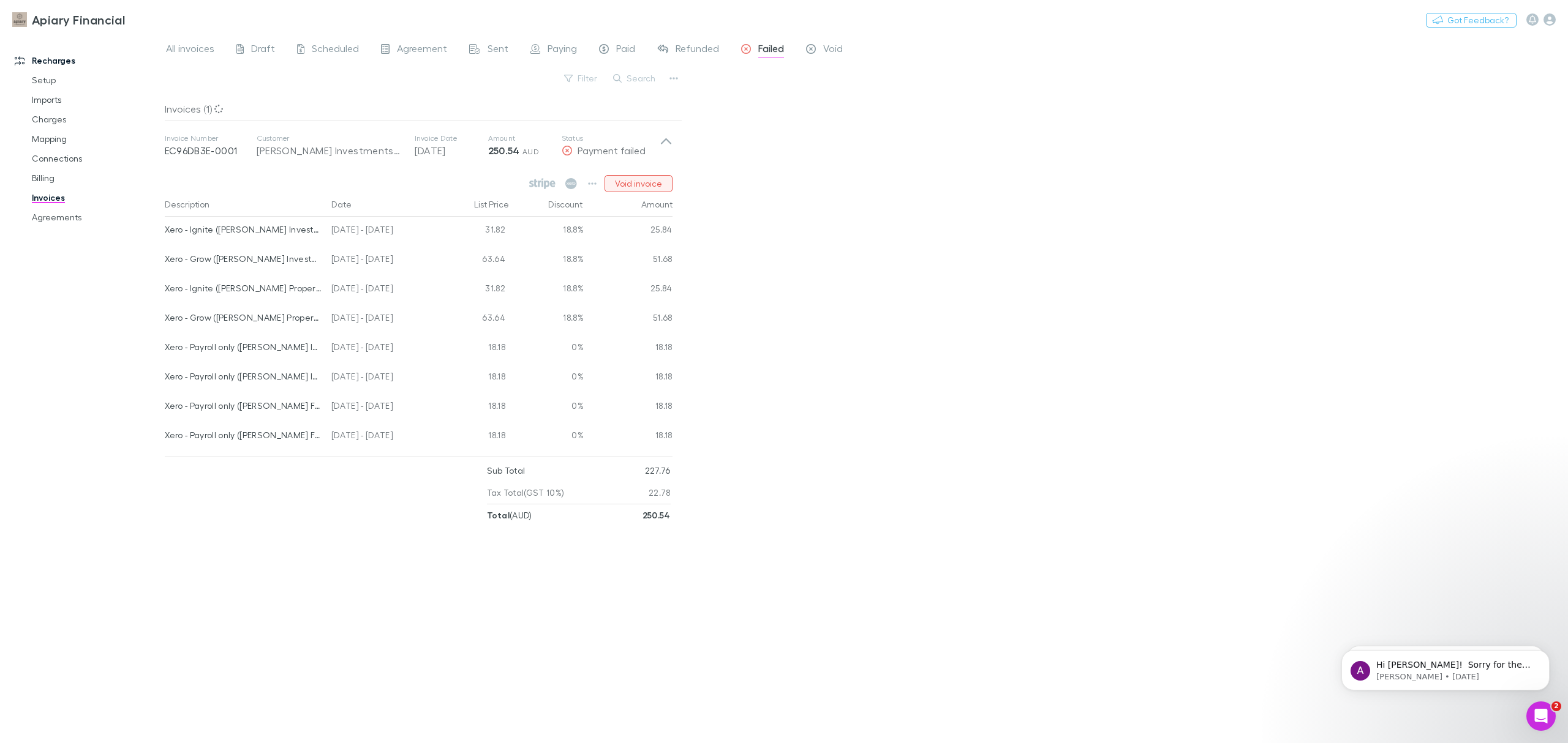
click at [635, 180] on button "Void invoice" at bounding box center [638, 183] width 68 height 17
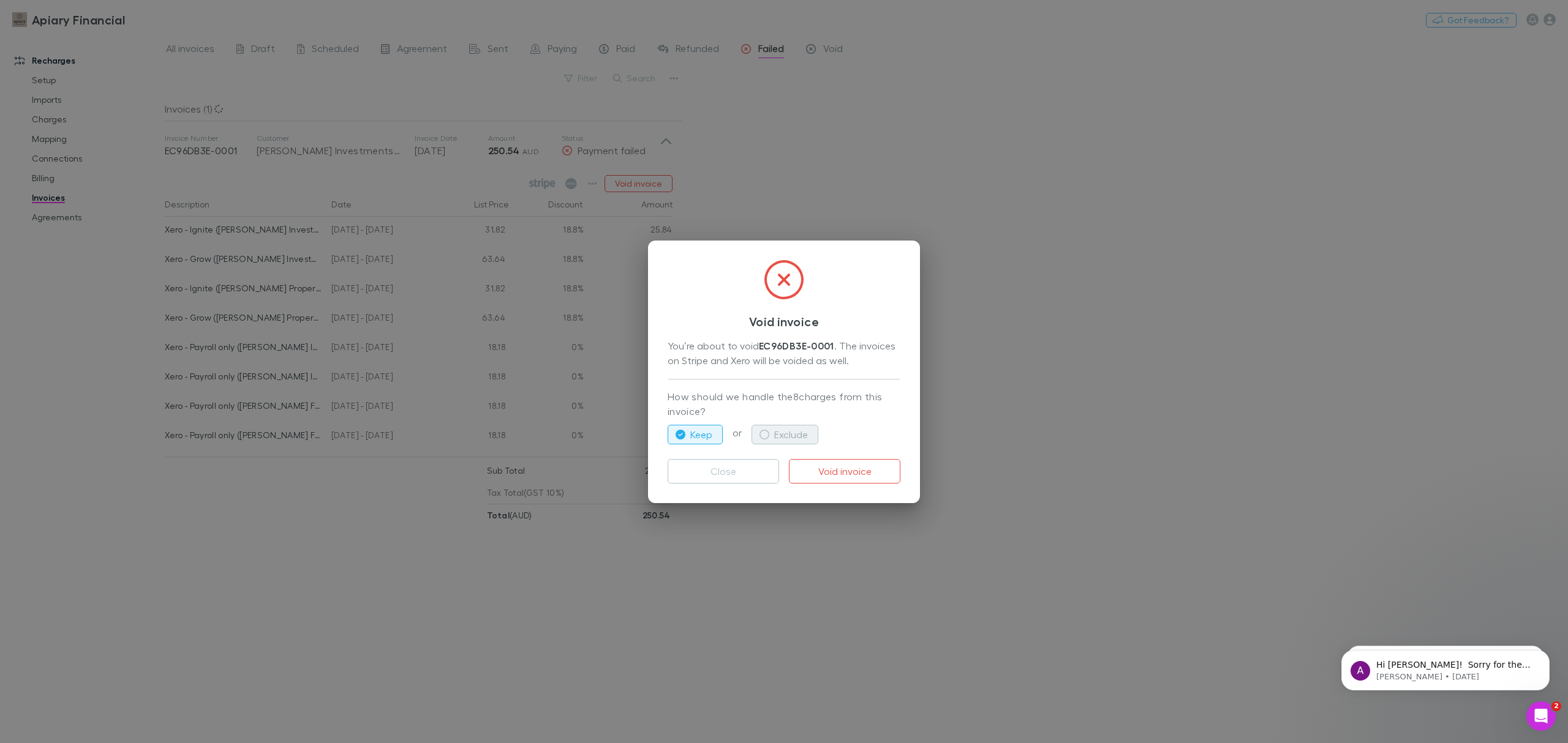
click at [800, 436] on button "Exclude" at bounding box center [785, 435] width 67 height 20
click at [836, 478] on button "Void invoice" at bounding box center [845, 471] width 112 height 25
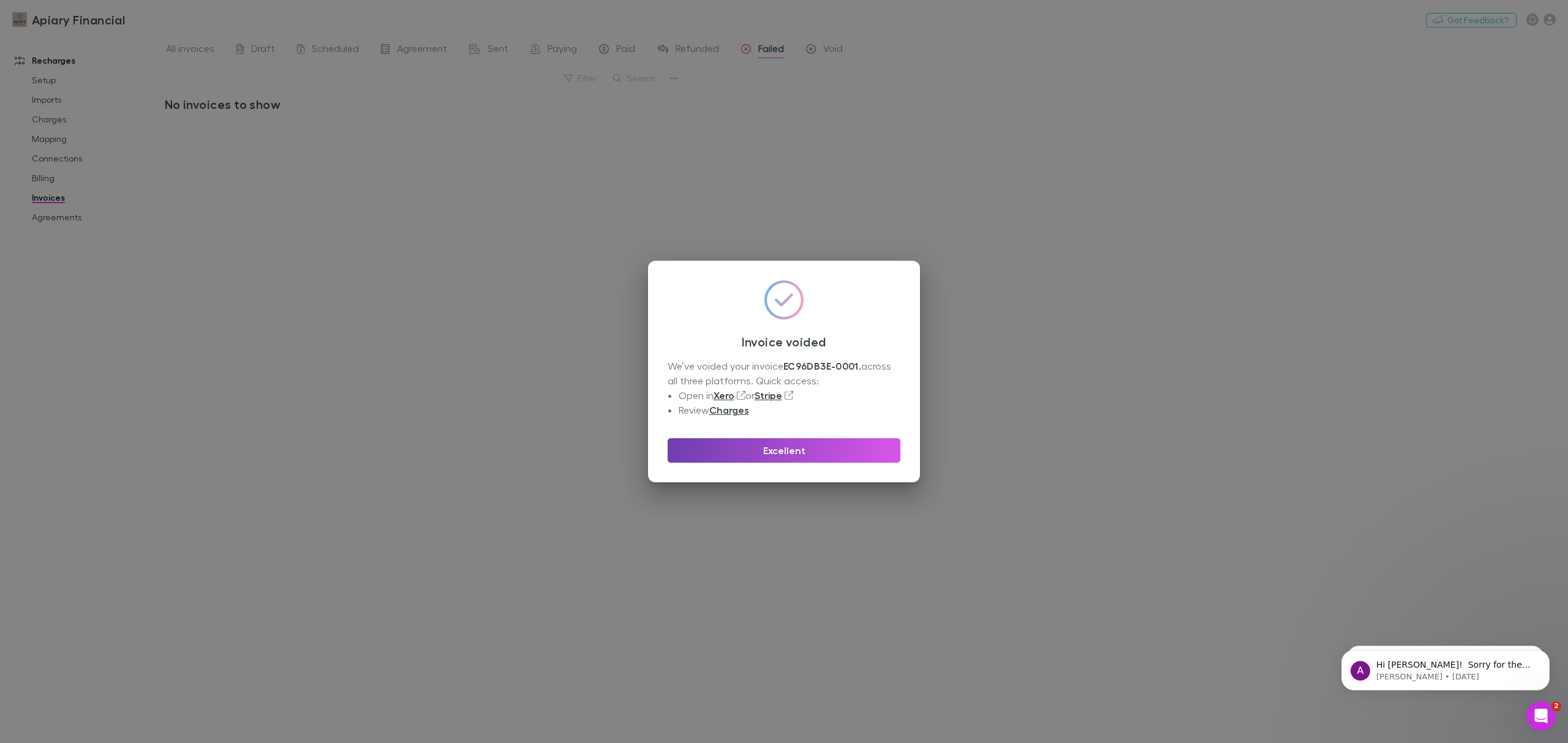
click at [846, 454] on button "Excellent" at bounding box center [784, 450] width 233 height 25
